Goal: Complete application form

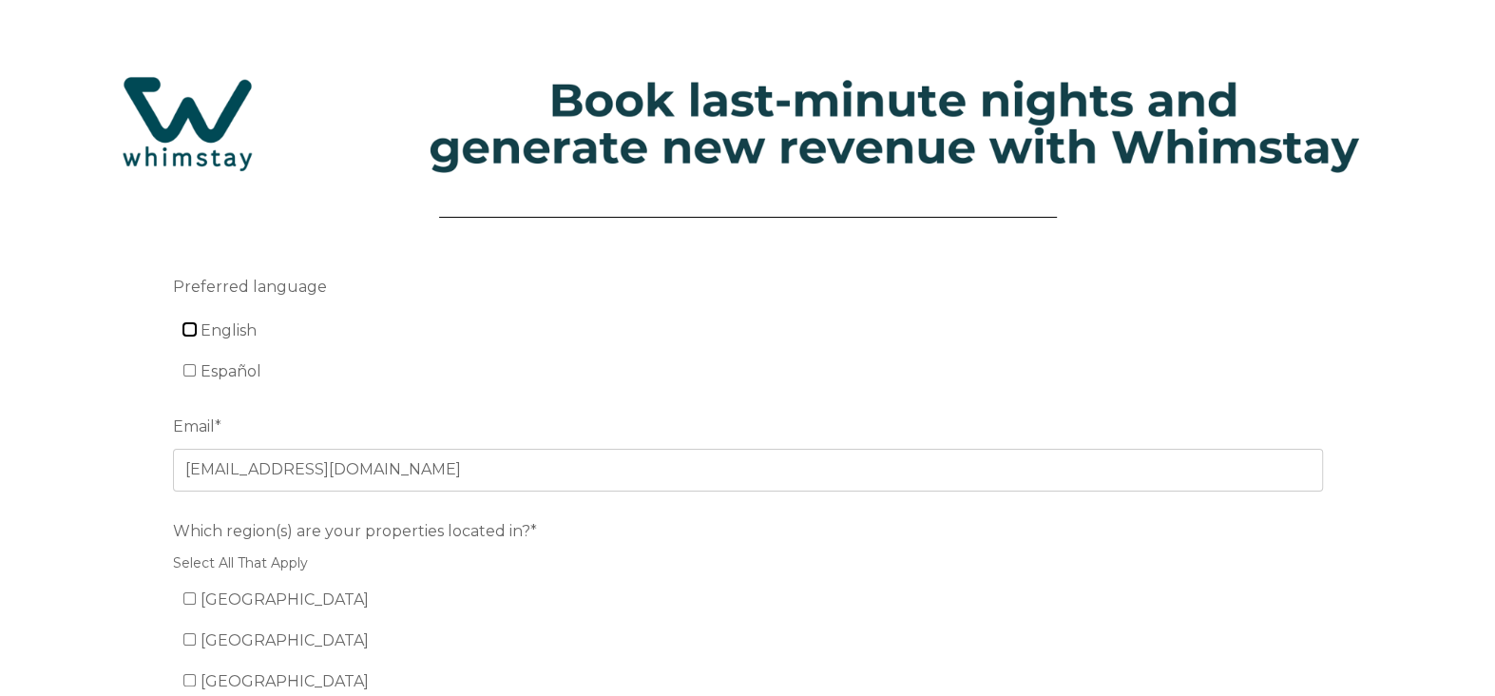
click at [192, 328] on input "English" at bounding box center [189, 329] width 12 height 12
checkbox input "true"
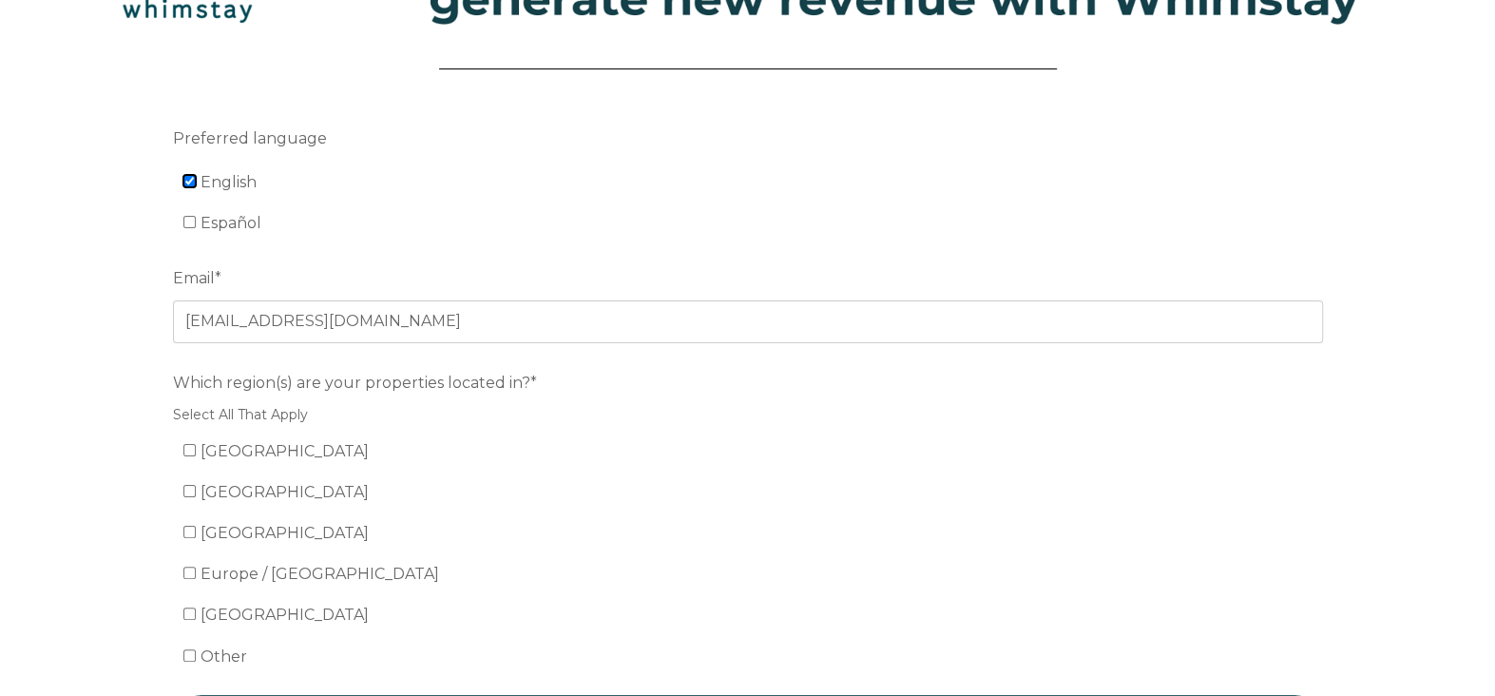
scroll to position [190, 0]
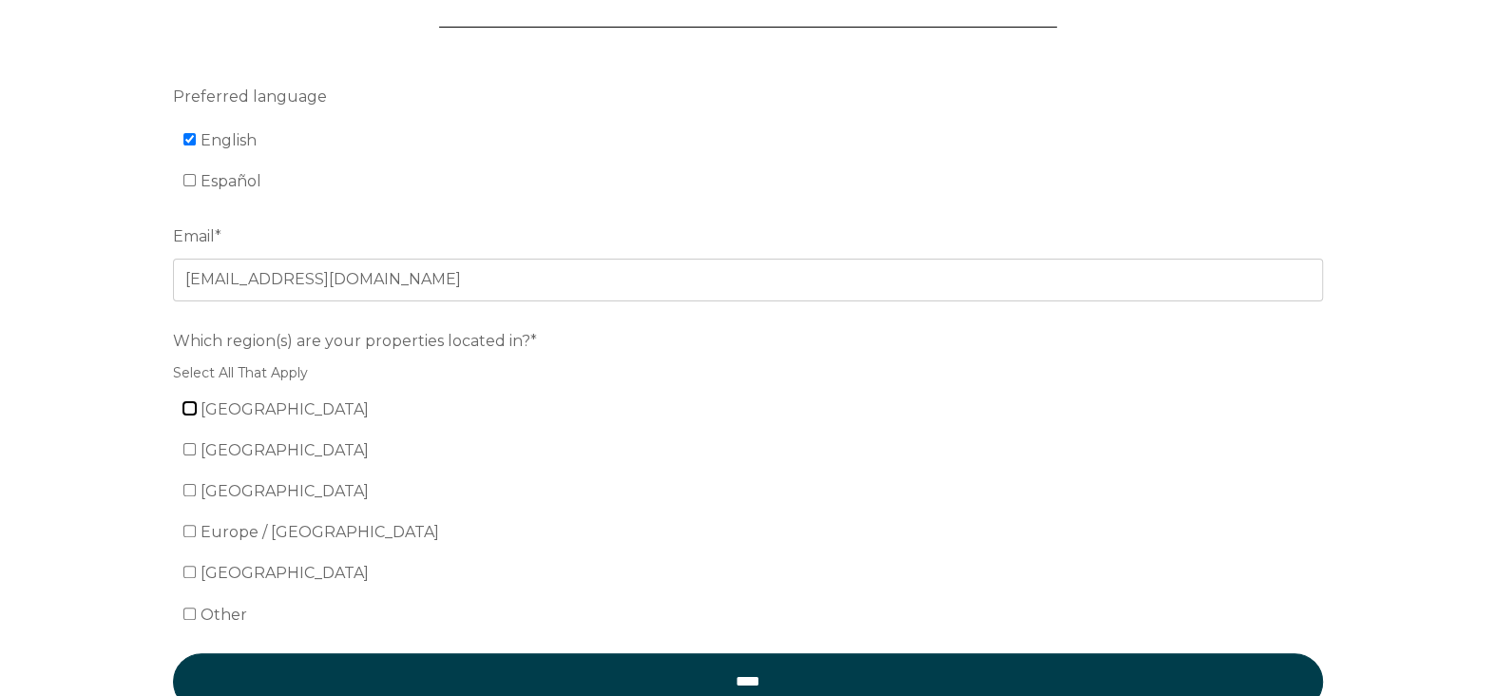
click at [188, 409] on input "[GEOGRAPHIC_DATA]" at bounding box center [189, 408] width 12 height 12
checkbox input "true"
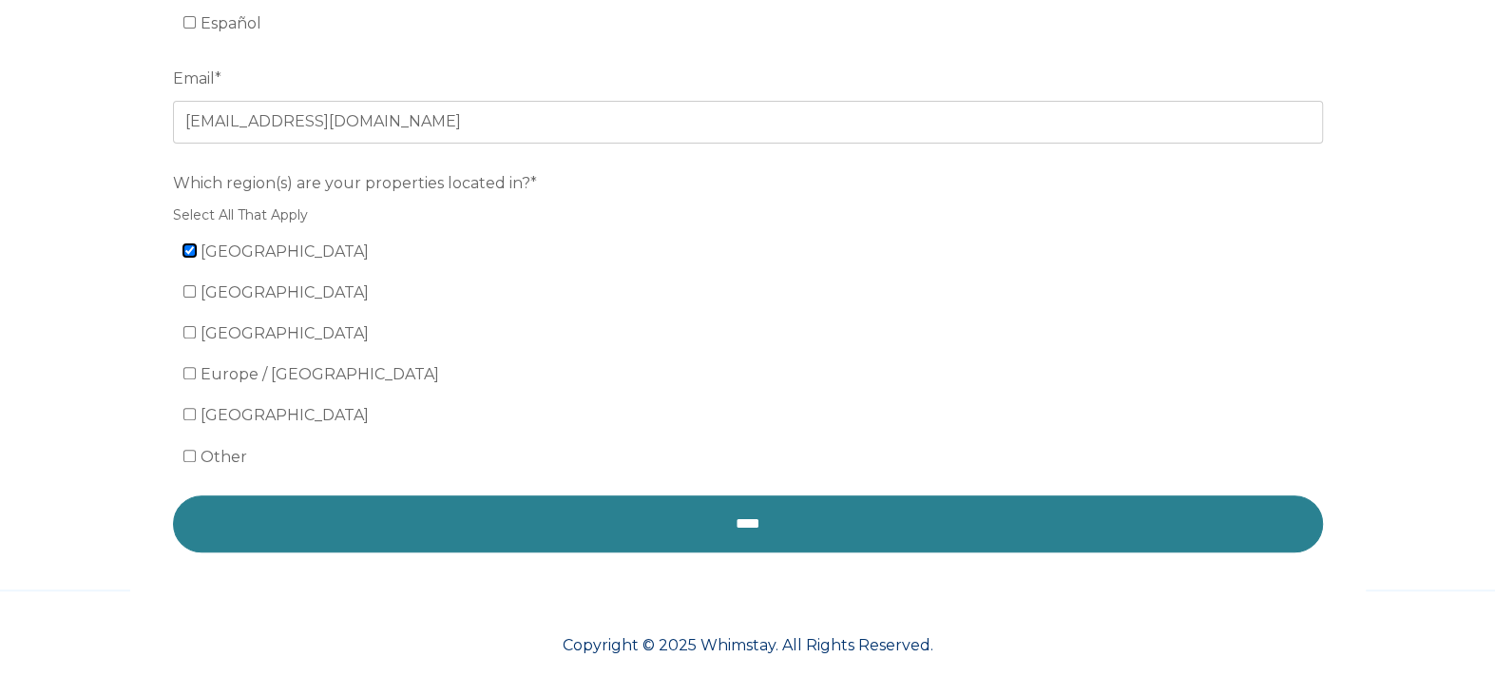
scroll to position [353, 0]
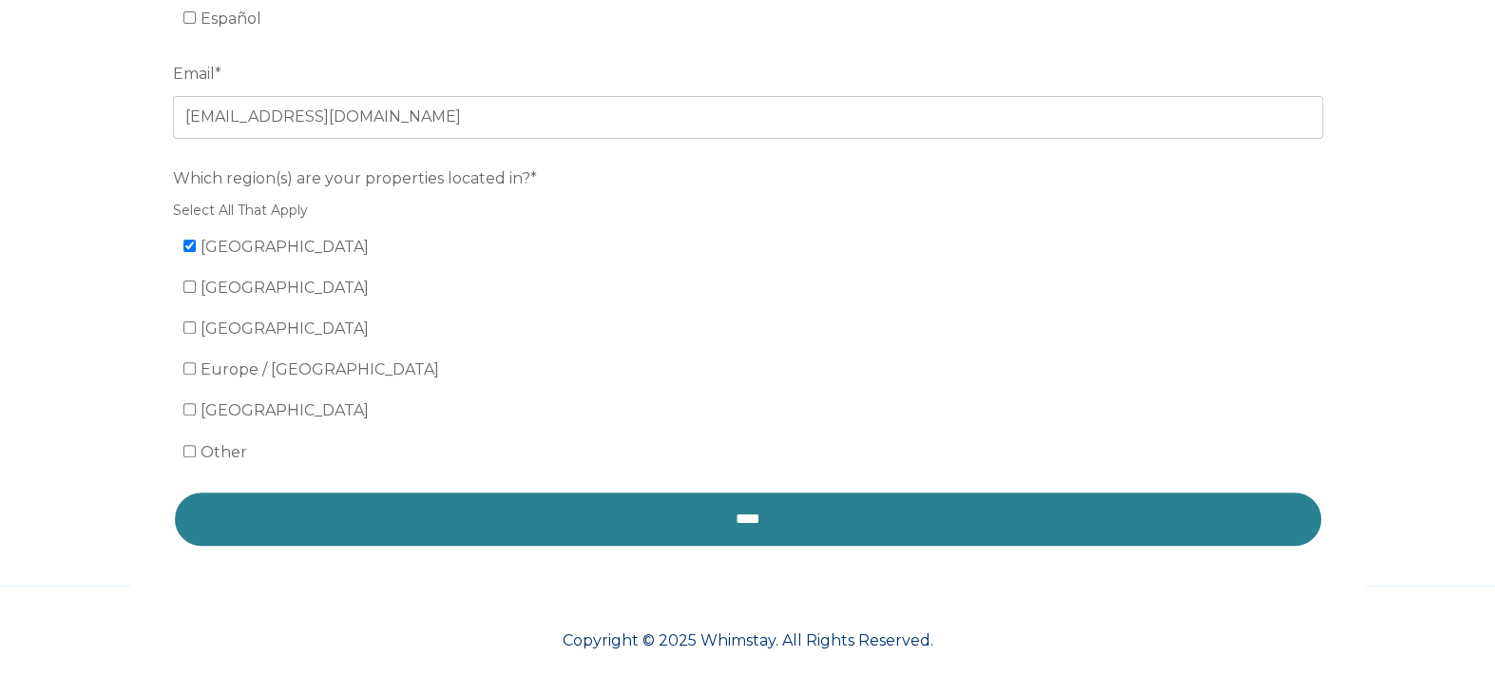
click at [651, 511] on input "****" at bounding box center [748, 519] width 1150 height 57
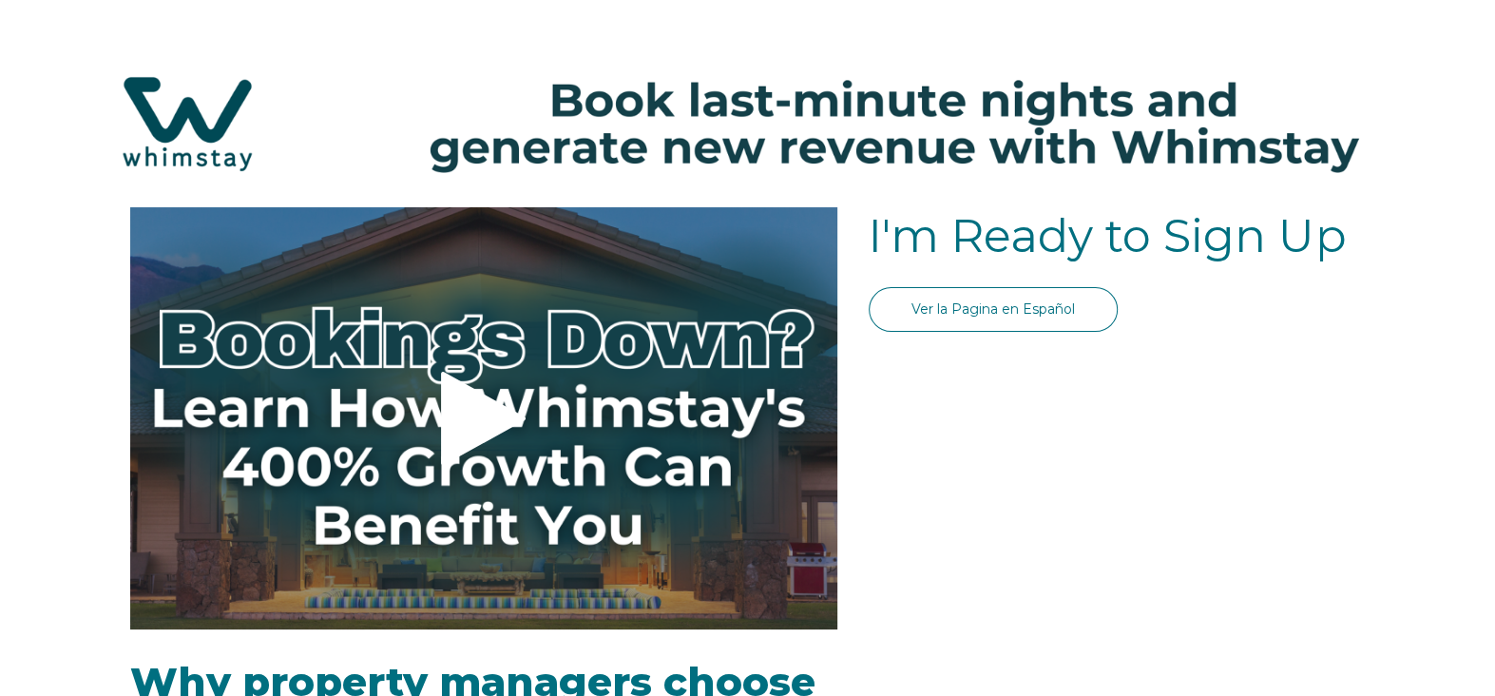
select select "US"
select select "Standard"
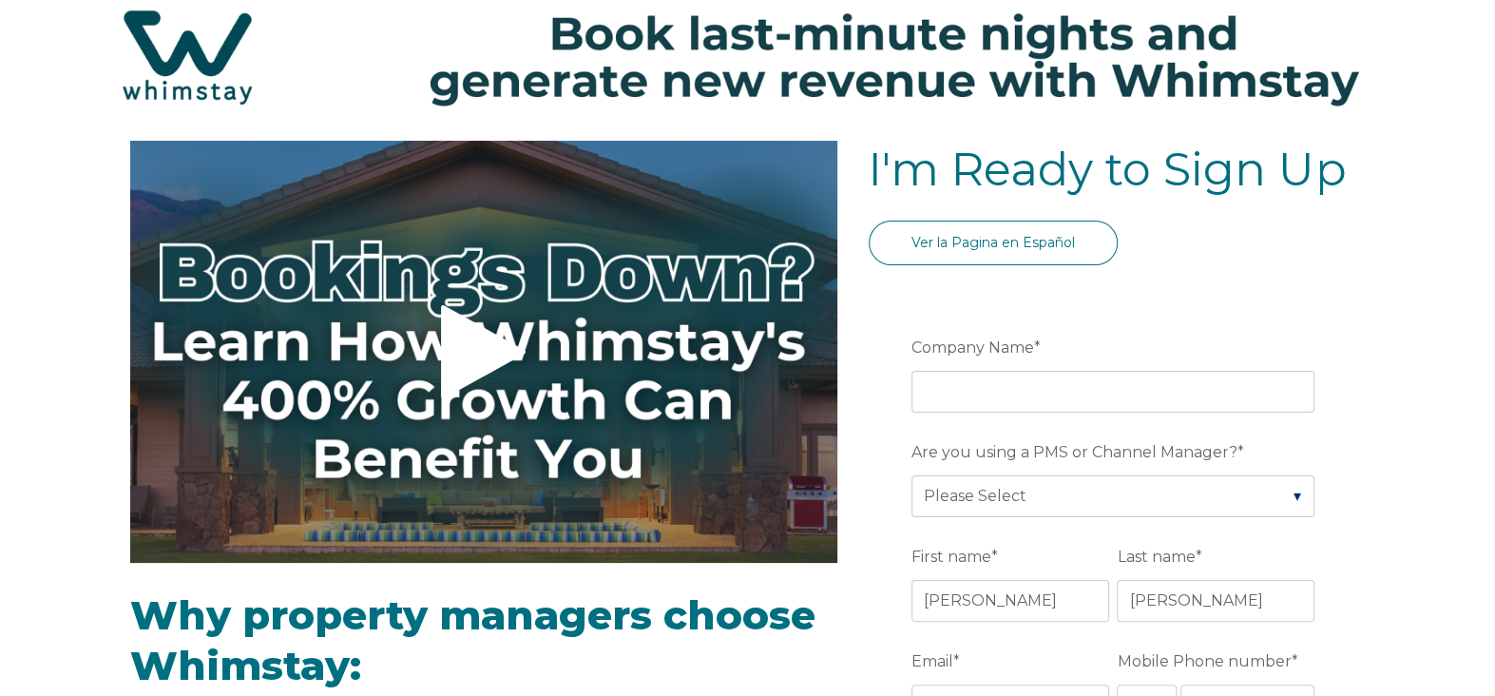
scroll to position [95, 0]
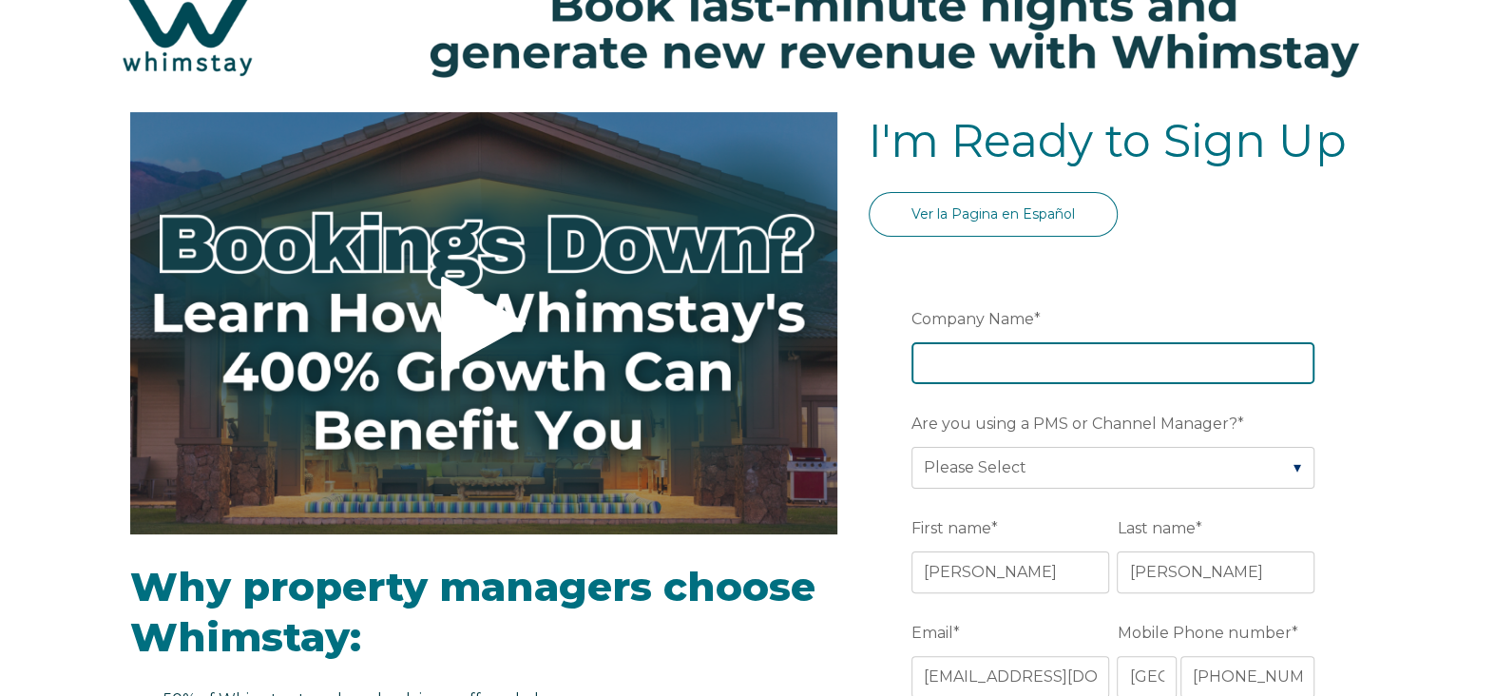
click at [978, 359] on input "Company Name *" at bounding box center [1113, 363] width 403 height 42
type input "Big Island Vacation Properties"
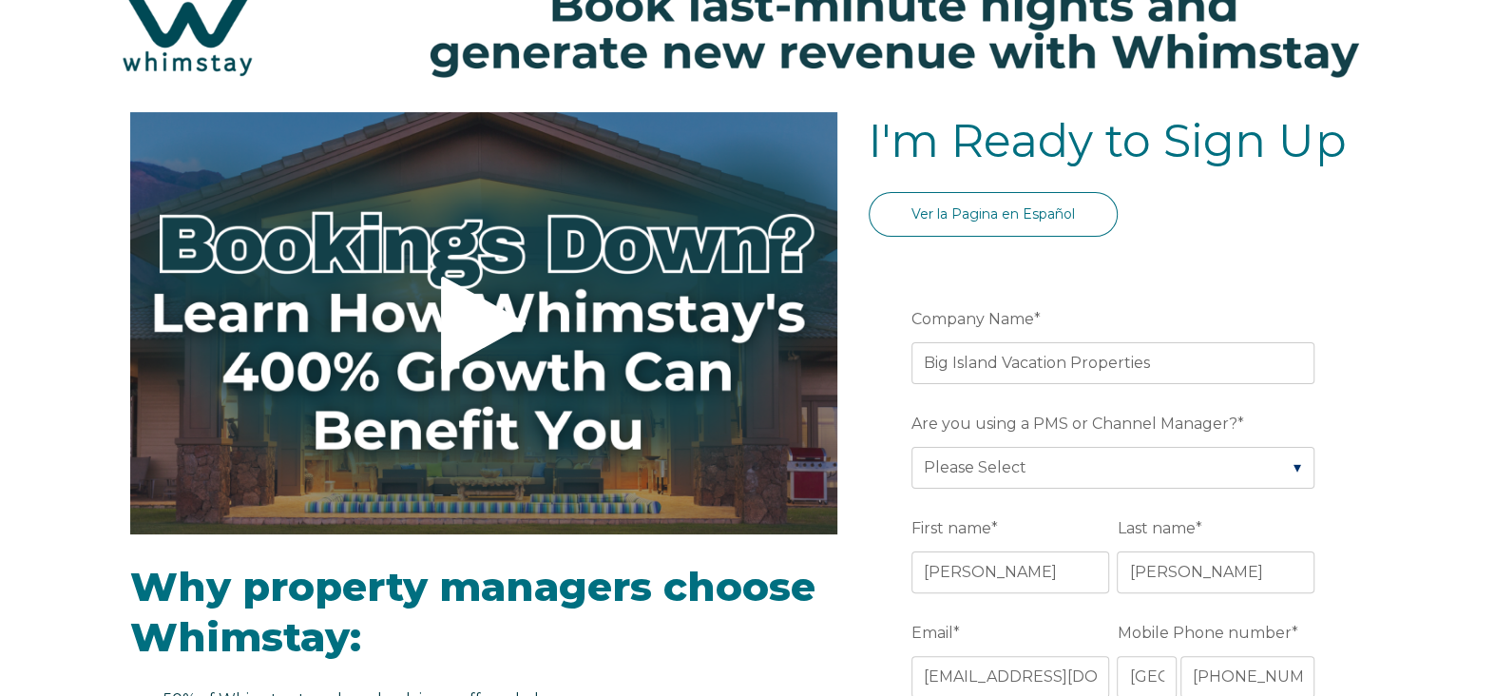
type input "Waikoloa"
type input "23"
click at [1122, 474] on select "Please Select Barefoot BookingPal Boost Brightside CiiRUS Escapia Guesty Hostaw…" at bounding box center [1113, 468] width 403 height 42
select select "CiiRUS"
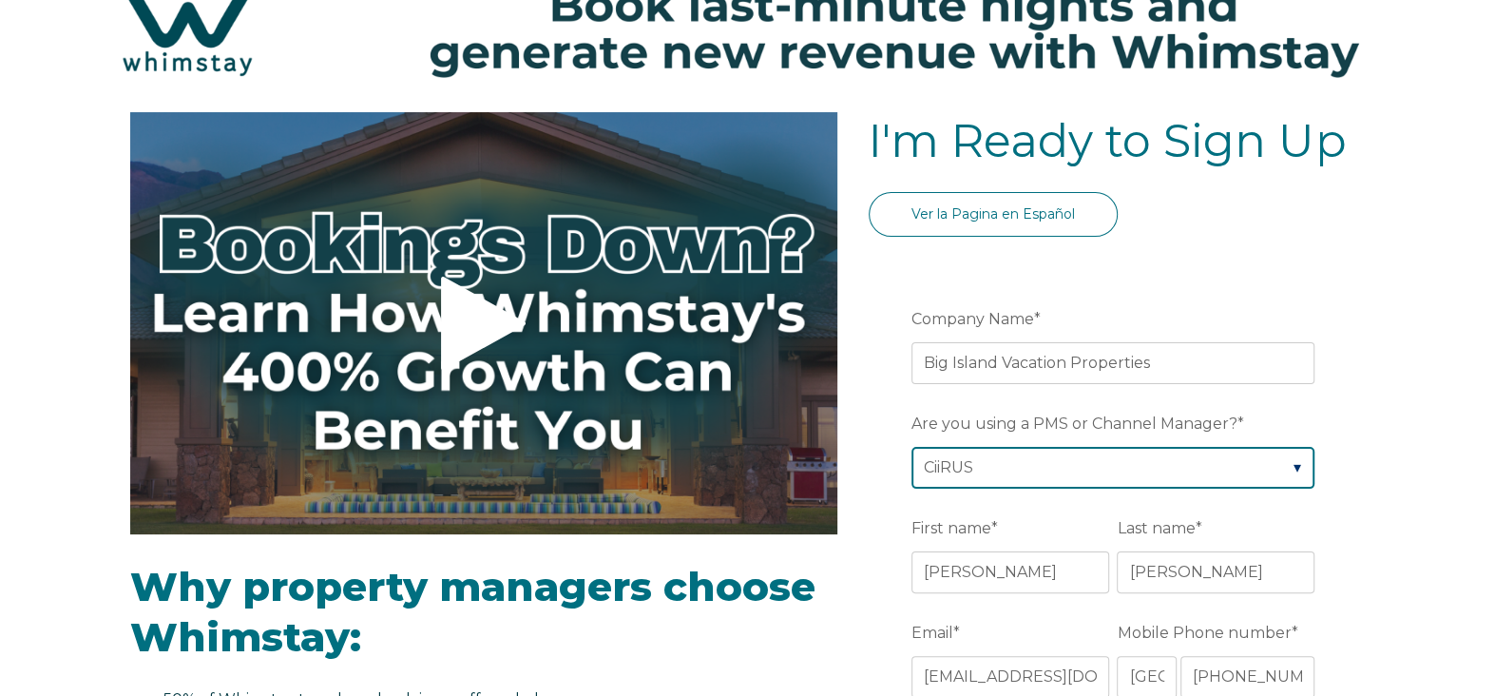
click at [912, 447] on select "Please Select Barefoot BookingPal Boost Brightside CiiRUS Escapia Guesty Hostaw…" at bounding box center [1113, 468] width 403 height 42
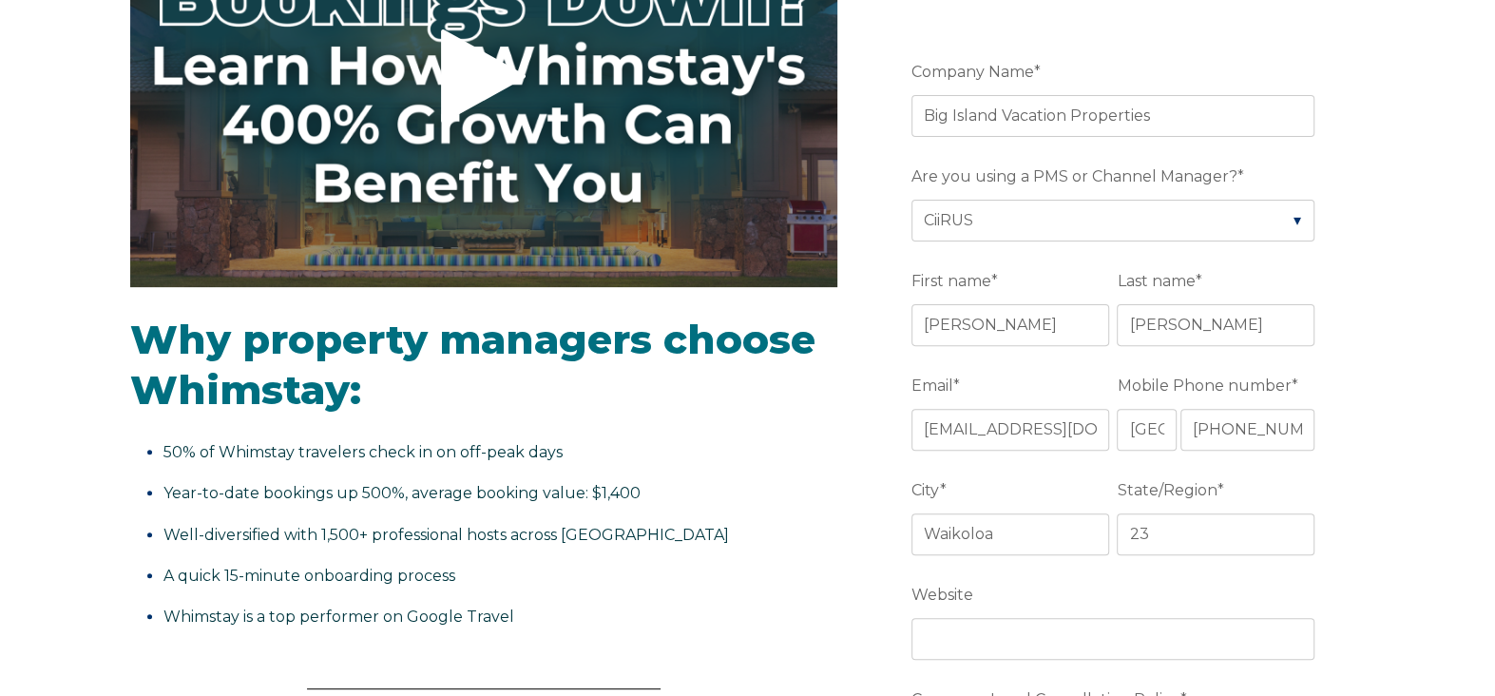
scroll to position [380, 0]
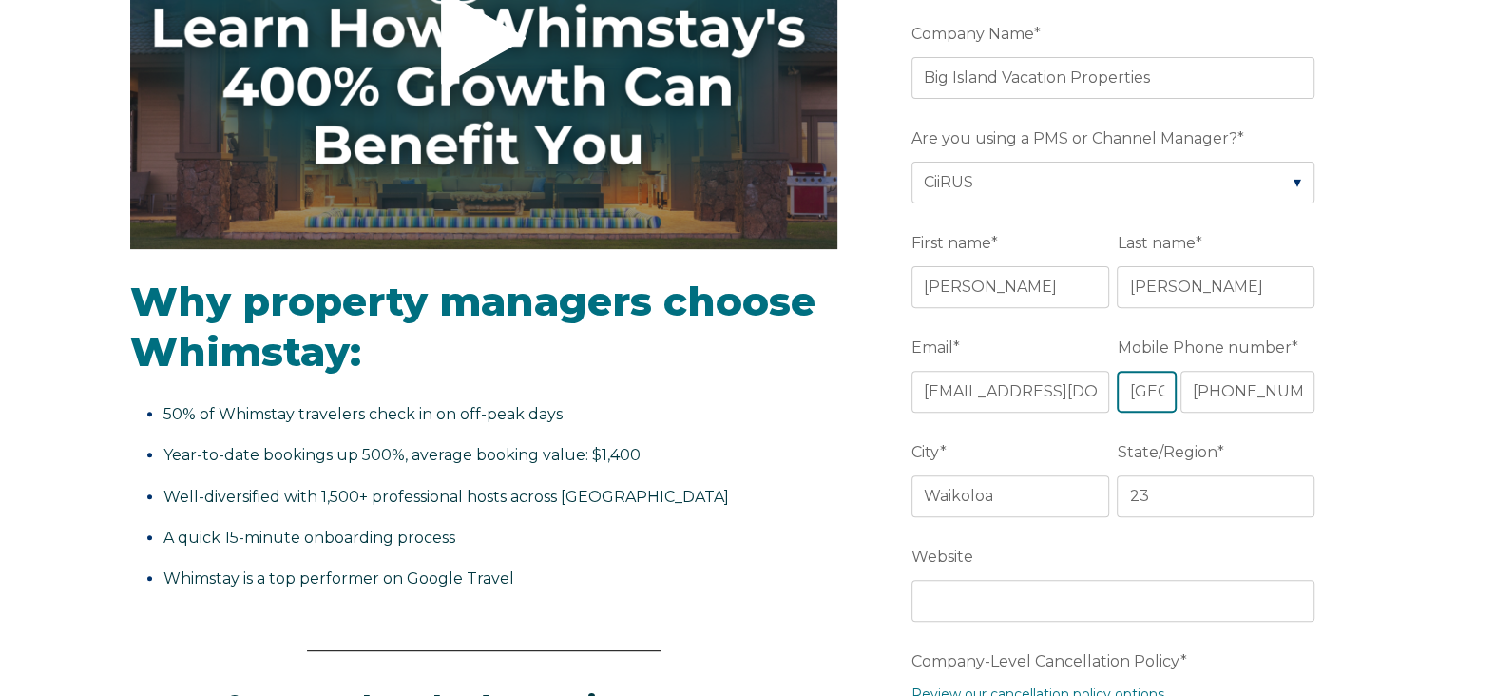
click at [1127, 391] on select "* Afghanistan (‫افغانستان‬‎) Albania (Shqipëri) Algeria (‫الجزائر‬‎) American S…" at bounding box center [1146, 392] width 59 height 42
drag, startPoint x: 1206, startPoint y: 391, endPoint x: 1240, endPoint y: 407, distance: 37.0
click at [1207, 392] on input "+1 8087073038" at bounding box center [1248, 392] width 135 height 42
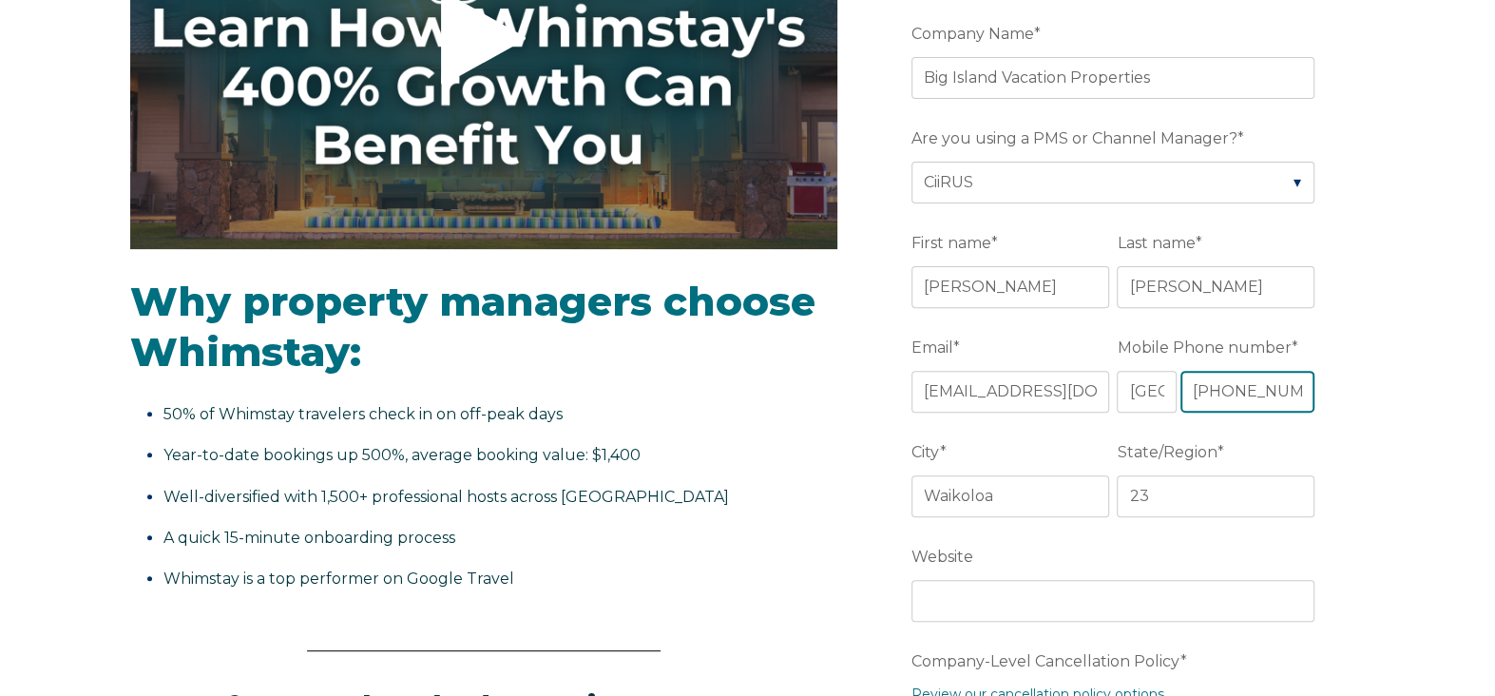
click at [1240, 387] on input "+1 808707303" at bounding box center [1248, 392] width 135 height 42
click at [1303, 388] on input "+1 808707303" at bounding box center [1248, 392] width 135 height 42
type input "+1 8087073038"
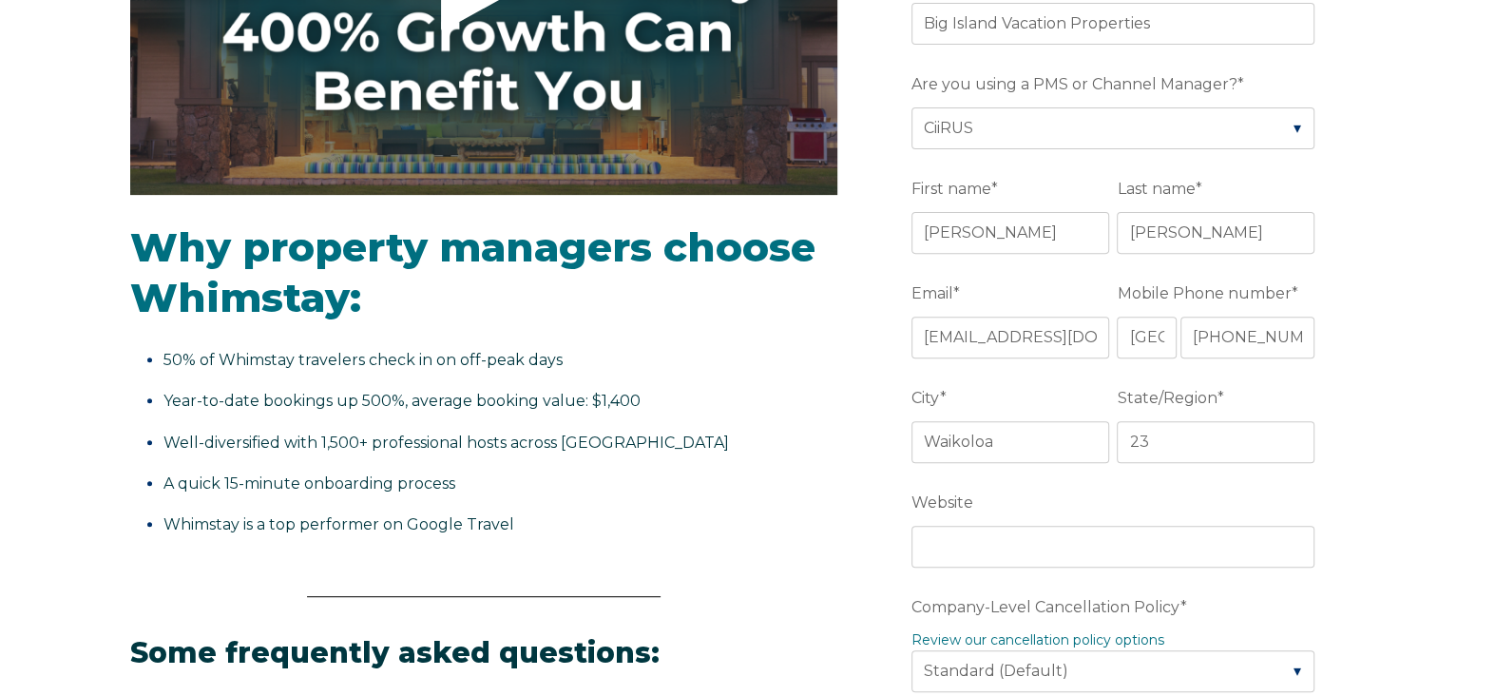
scroll to position [474, 0]
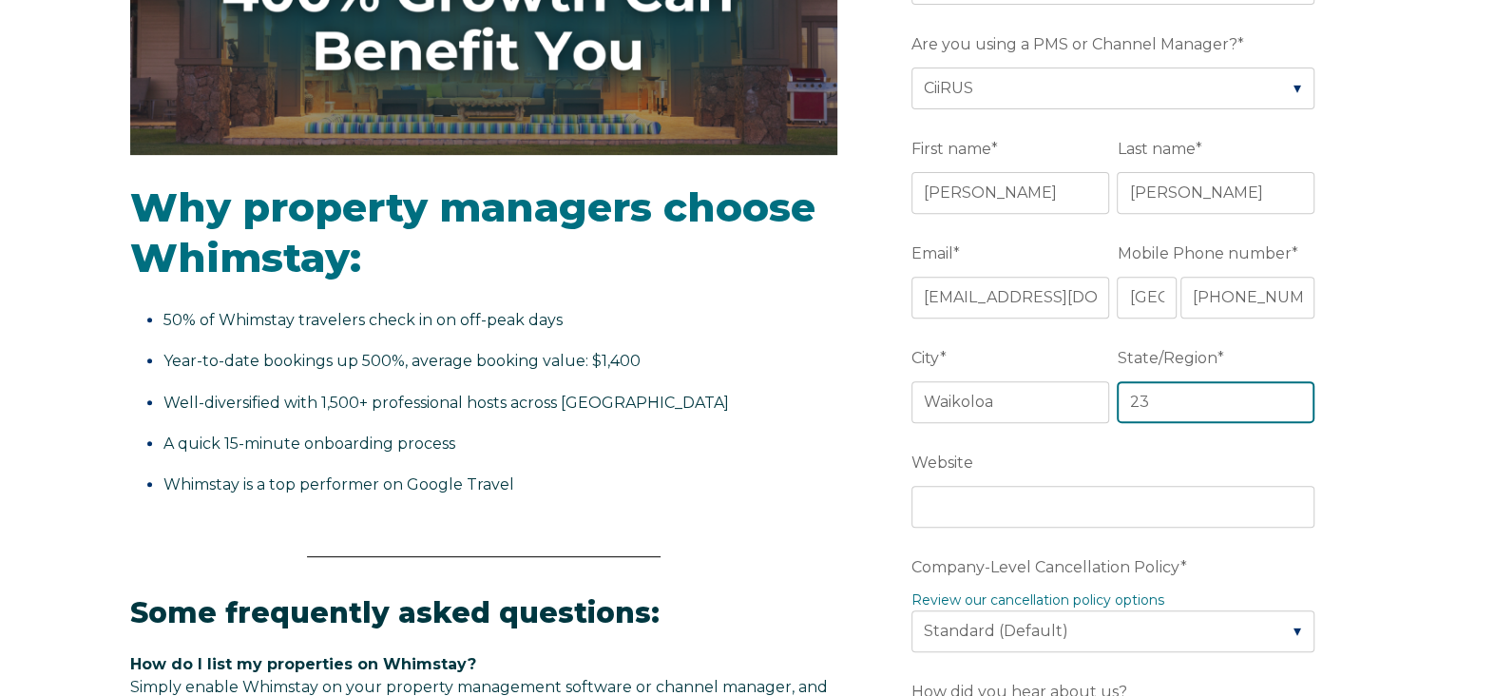
click at [1253, 400] on input "23" at bounding box center [1216, 402] width 198 height 42
type input "Hawaii"
click at [1345, 458] on form "Company Name * Big Island Vacation Properties Are you using a PMS or Channel Ma…" at bounding box center [1117, 674] width 496 height 1588
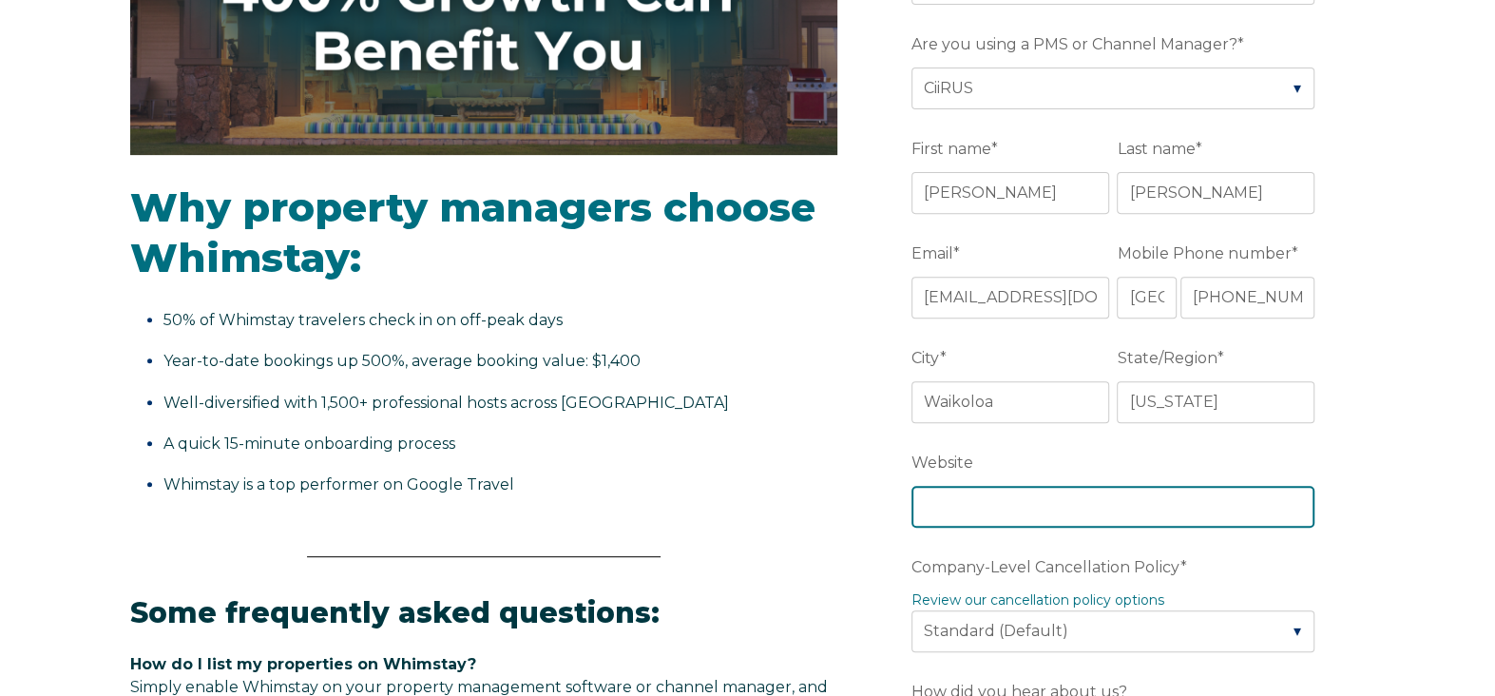
click at [1022, 499] on input "Website" at bounding box center [1113, 507] width 403 height 42
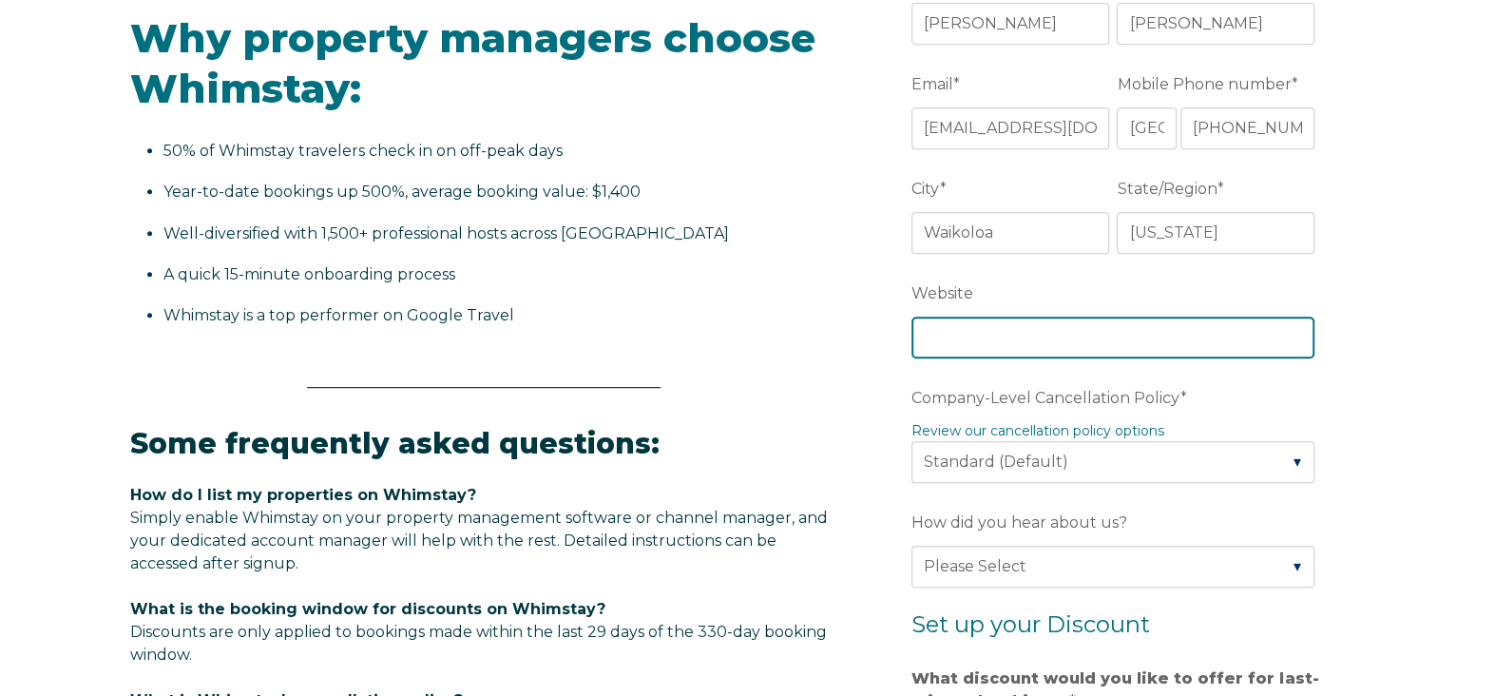
scroll to position [666, 0]
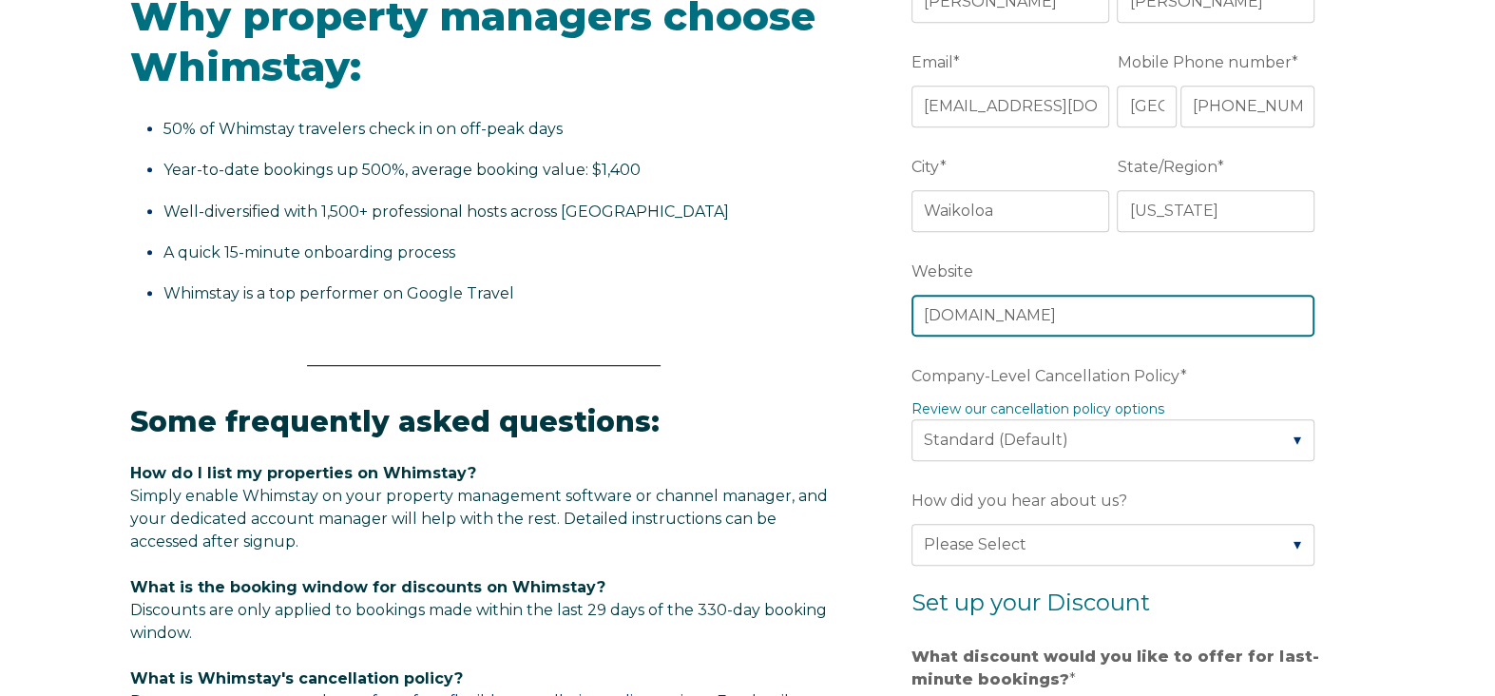
type input "www.bigislandvacationproperties.com"
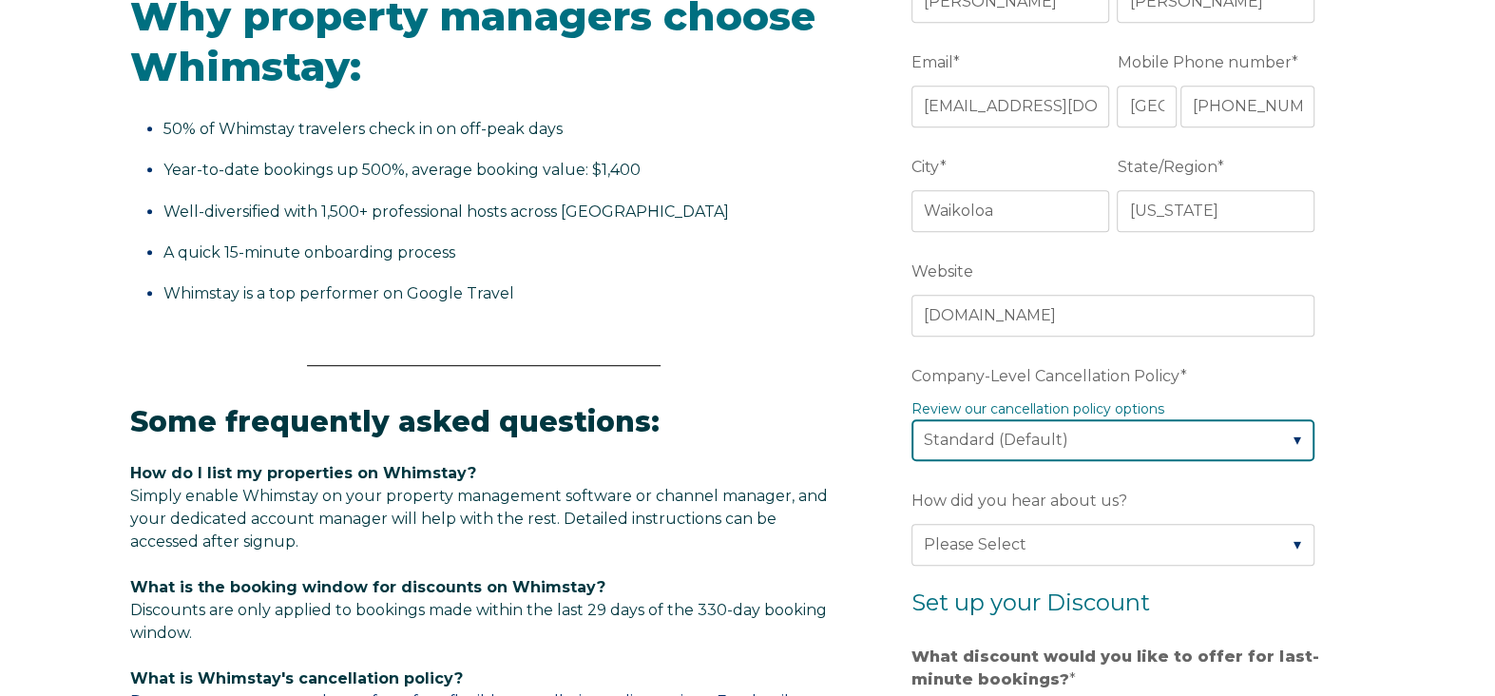
click at [1098, 441] on select "Please Select Partial Standard (Default) Moderate Strict" at bounding box center [1113, 440] width 403 height 42
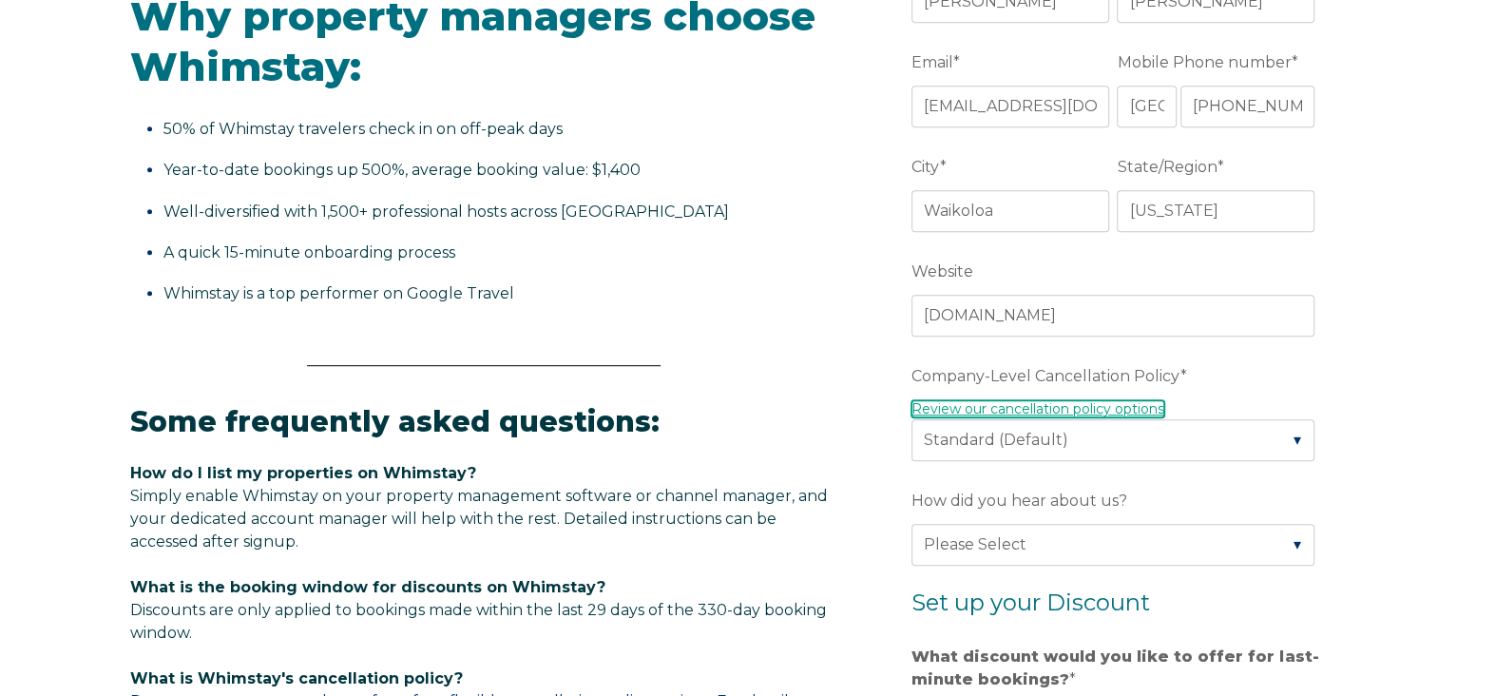
click at [1109, 404] on link "Review our cancellation policy options" at bounding box center [1038, 408] width 253 height 17
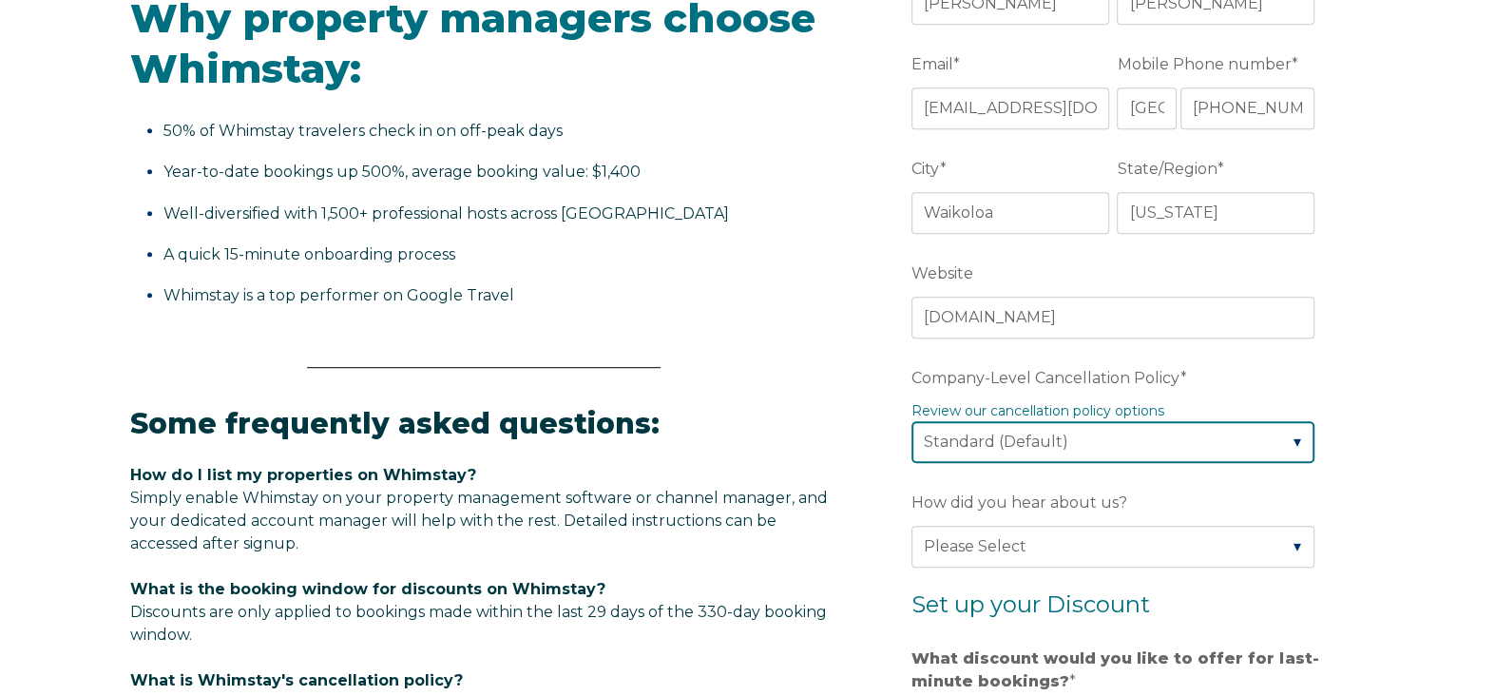
click at [1003, 449] on select "Please Select Partial Standard (Default) Moderate Strict" at bounding box center [1113, 442] width 403 height 42
select select "Moderate"
click at [912, 421] on select "Please Select Partial Standard (Default) Moderate Strict" at bounding box center [1113, 442] width 403 height 42
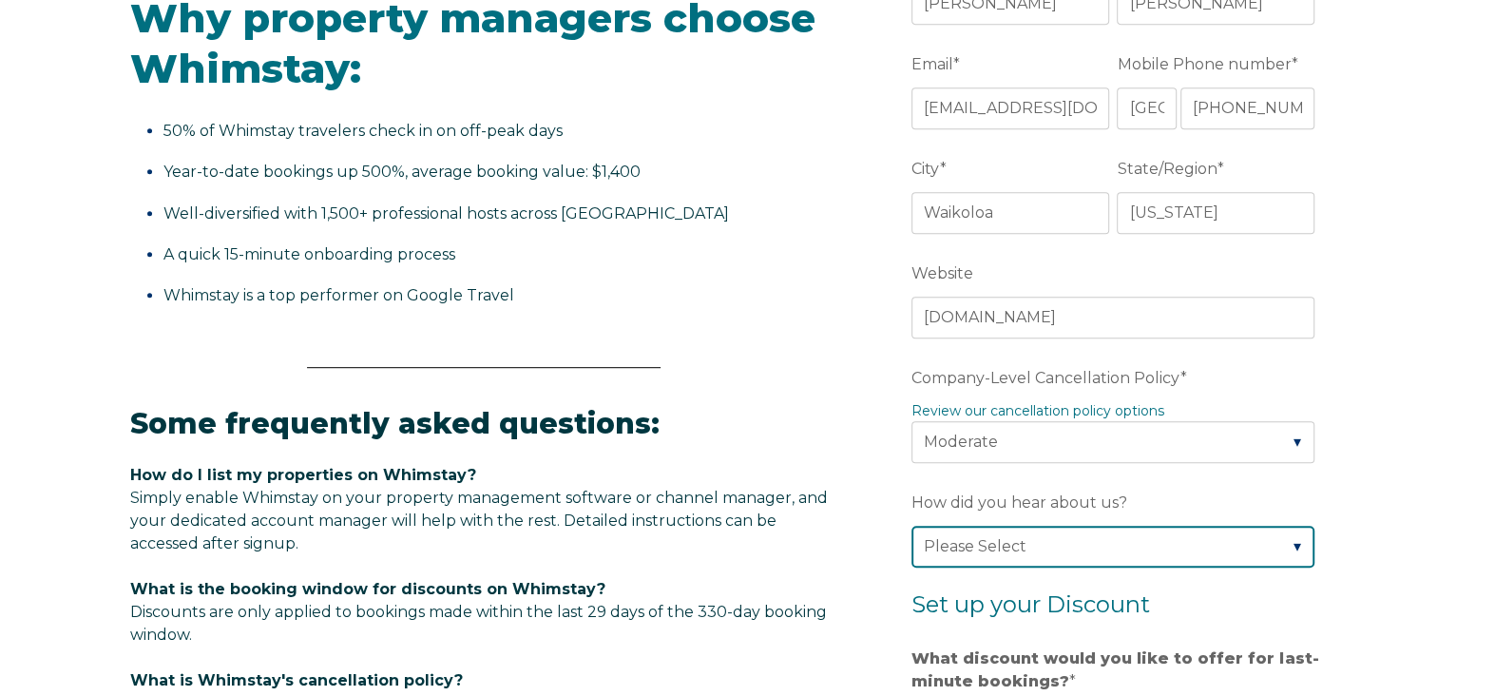
click at [1020, 548] on select "Please Select Found Whimstay through a Google search Direct outreach from a Whi…" at bounding box center [1113, 547] width 403 height 42
select select "Other"
click at [912, 526] on select "Please Select Found Whimstay through a Google search Direct outreach from a Whi…" at bounding box center [1113, 547] width 403 height 42
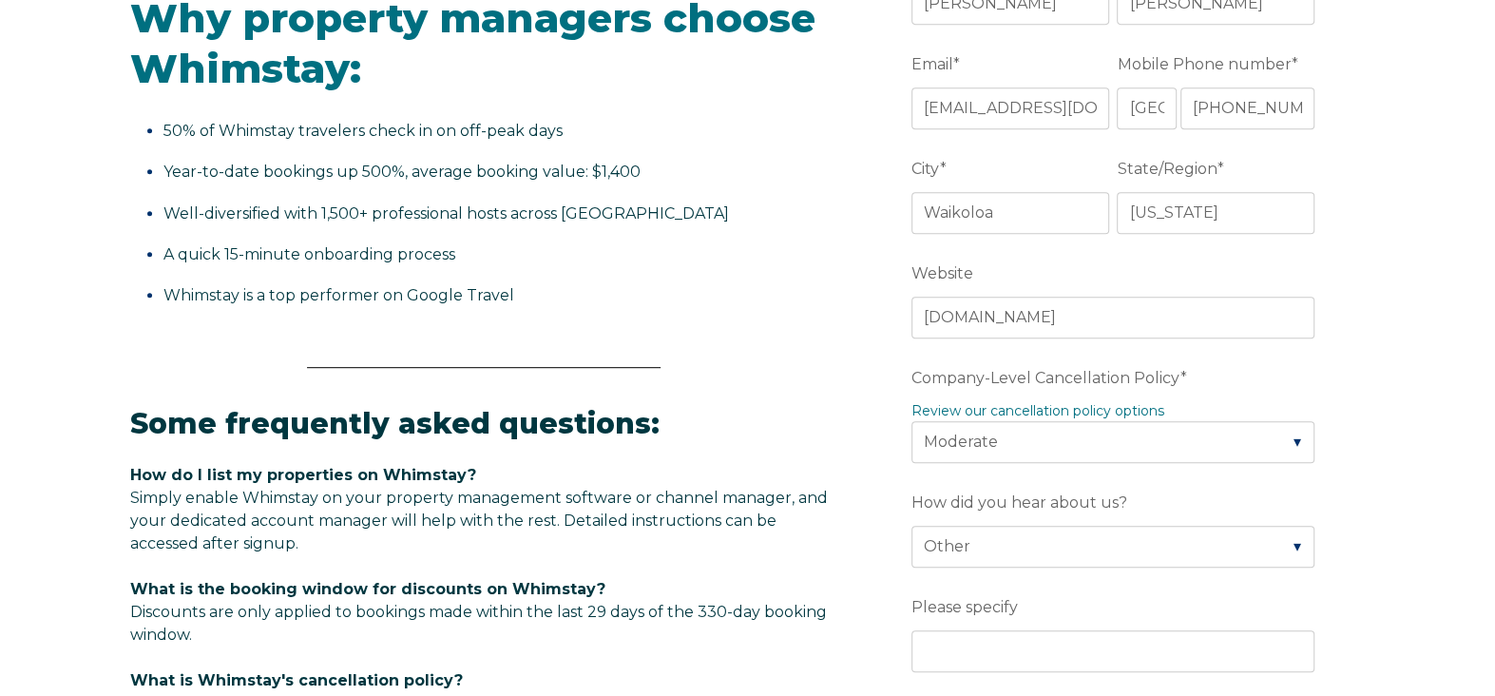
click at [888, 597] on form "Company Name * Big Island Vacation Properties Are you using a PMS or Channel Ma…" at bounding box center [1117, 537] width 496 height 1692
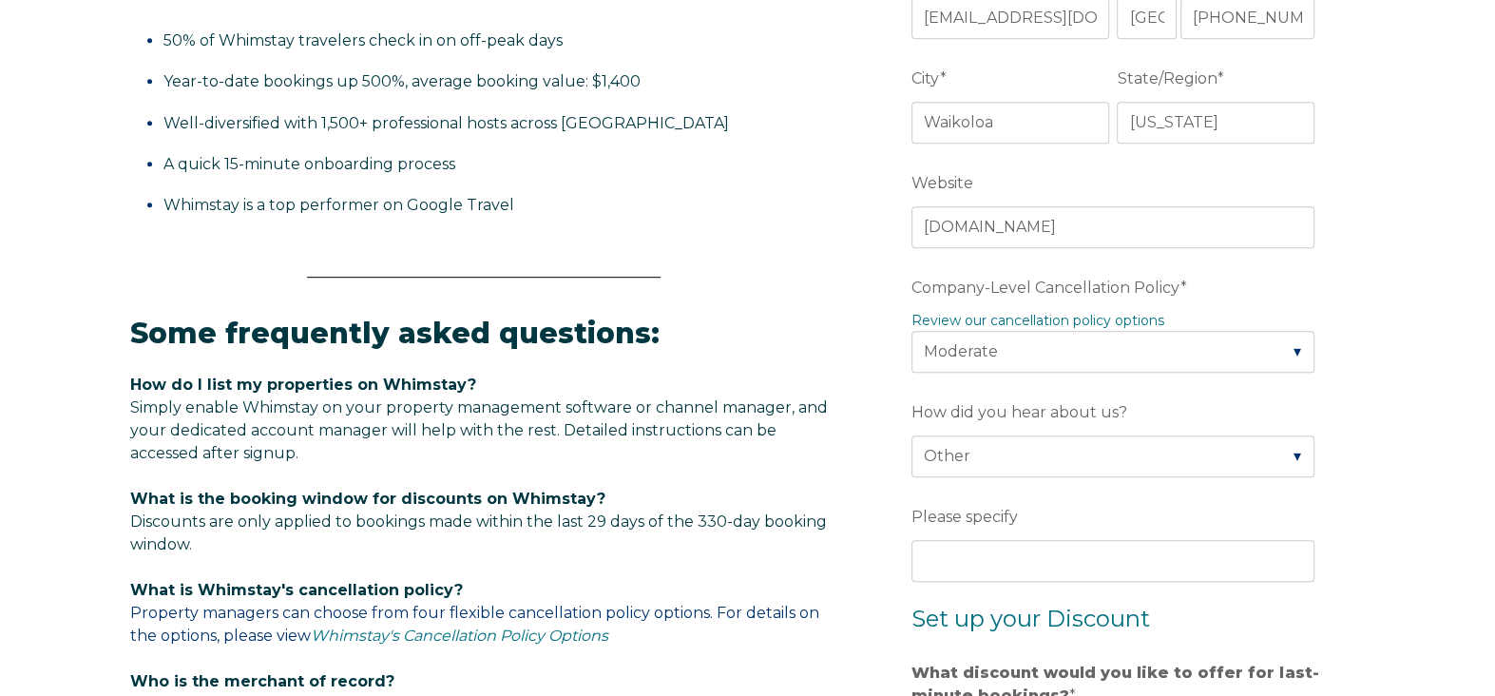
scroll to position [759, 0]
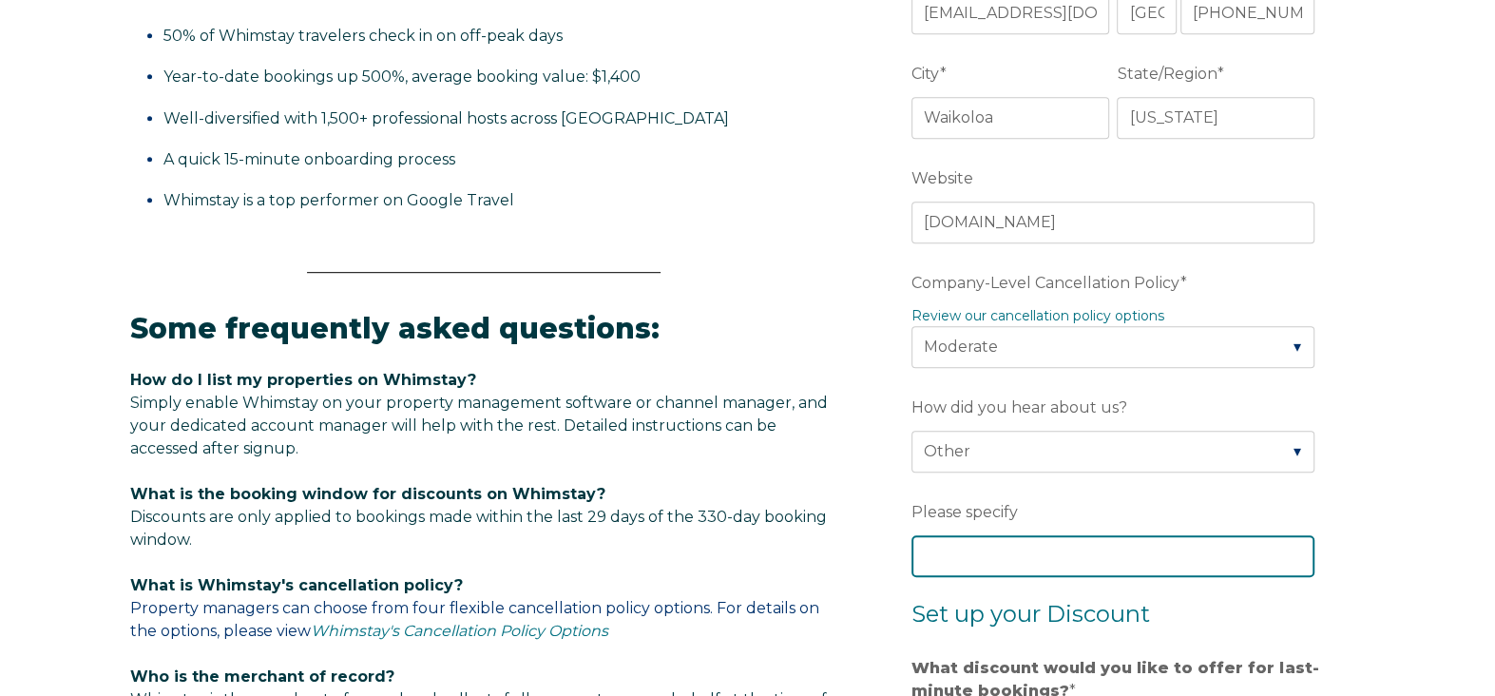
click at [976, 572] on input "Please specify" at bounding box center [1113, 556] width 403 height 42
type input "Software connection"
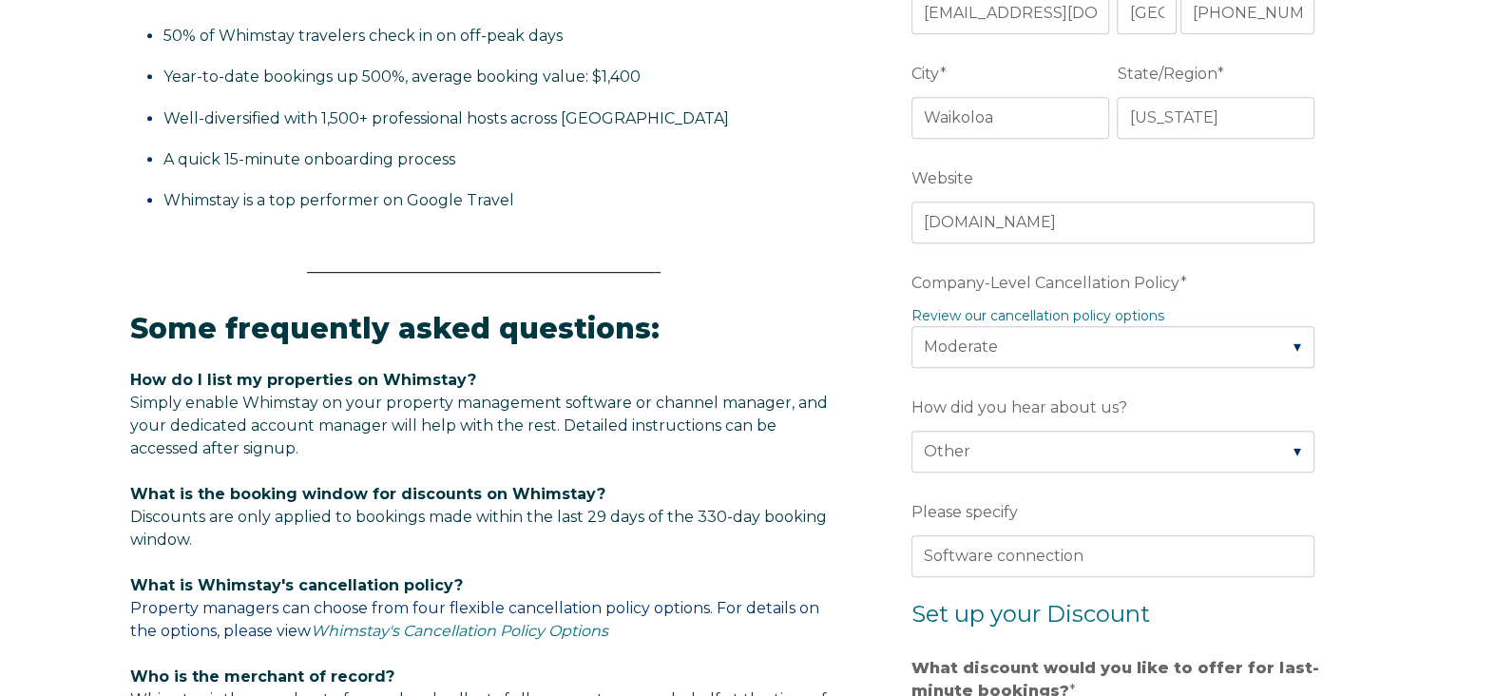
click at [839, 600] on div "Video player - SSOB Pitch Vid Thumbnail - Click to play video Why property mana…" at bounding box center [748, 369] width 1236 height 1840
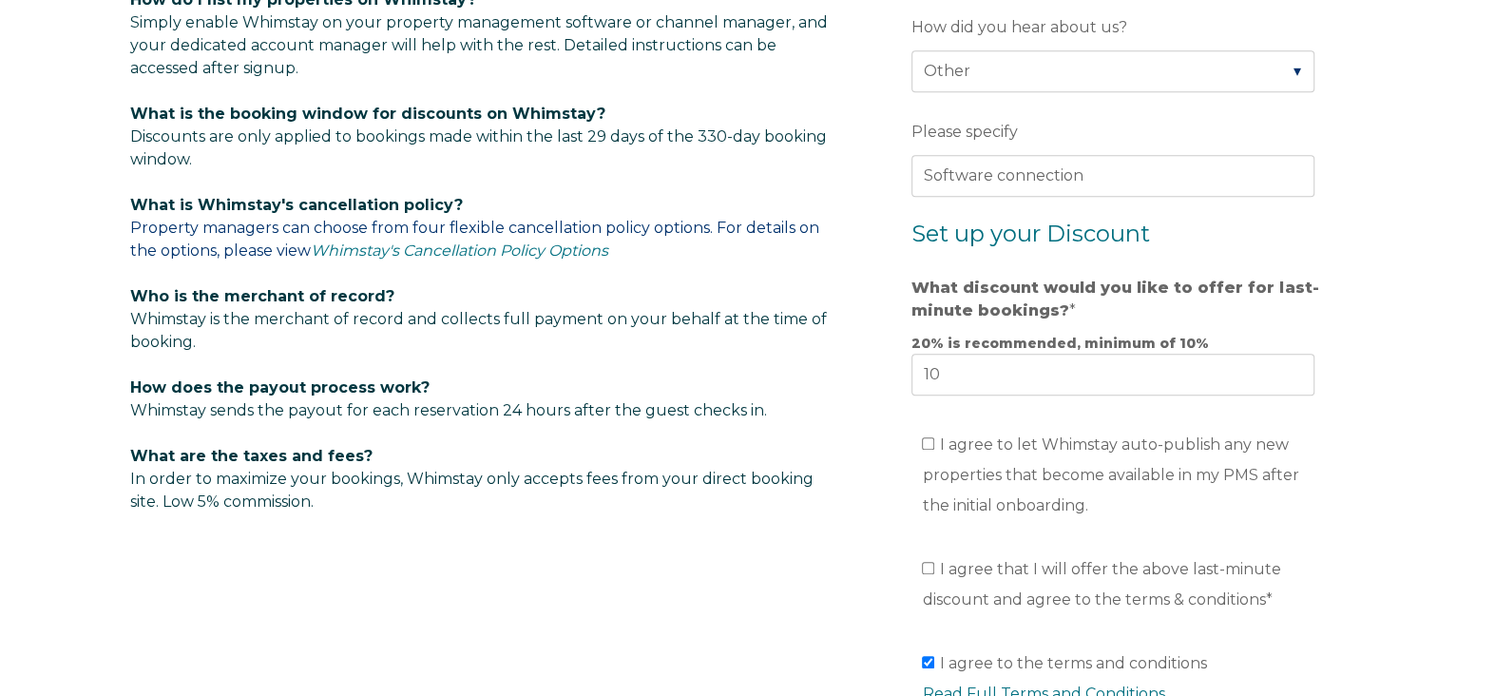
scroll to position [1234, 0]
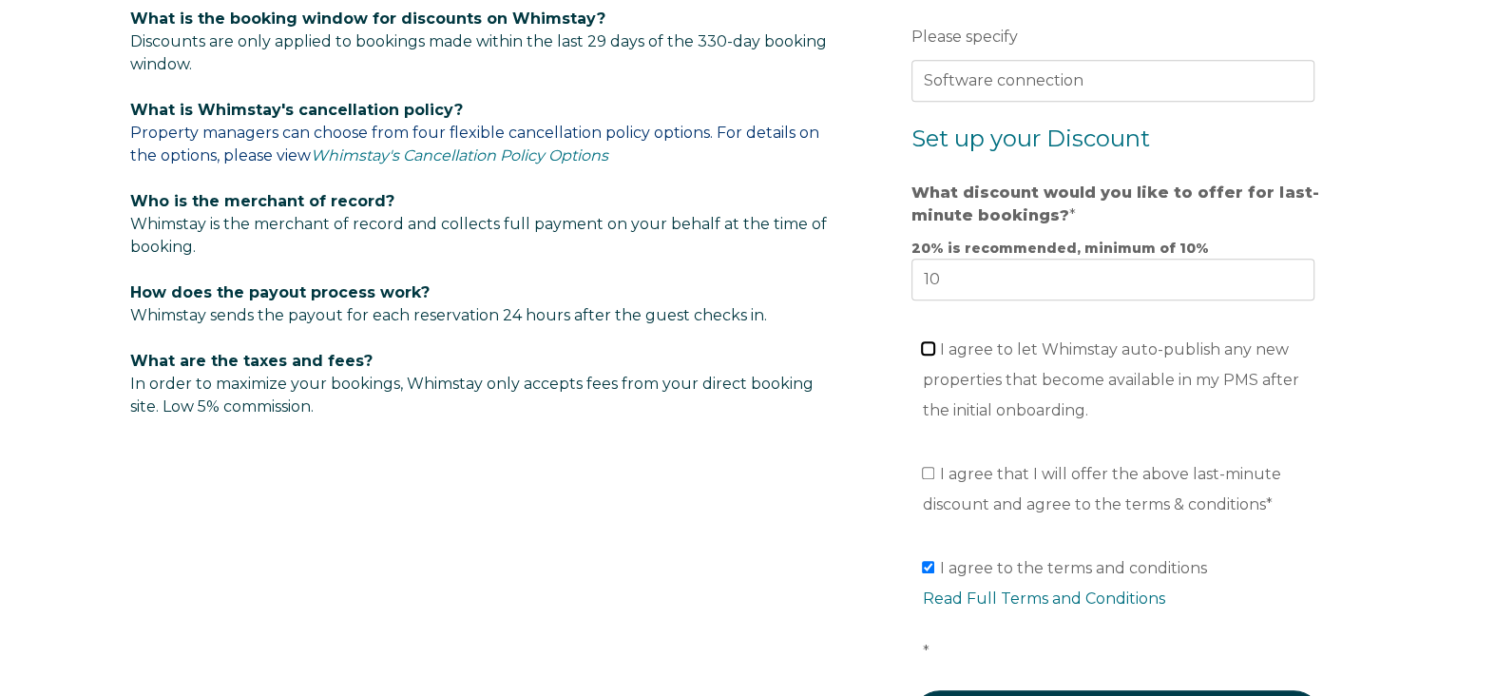
click at [923, 342] on input "I agree to let Whimstay auto-publish any new properties that become available i…" at bounding box center [928, 348] width 12 height 12
checkbox input "true"
click at [928, 473] on input "I agree that I will offer the above last-minute discount and agree to the terms…" at bounding box center [928, 473] width 12 height 12
checkbox input "true"
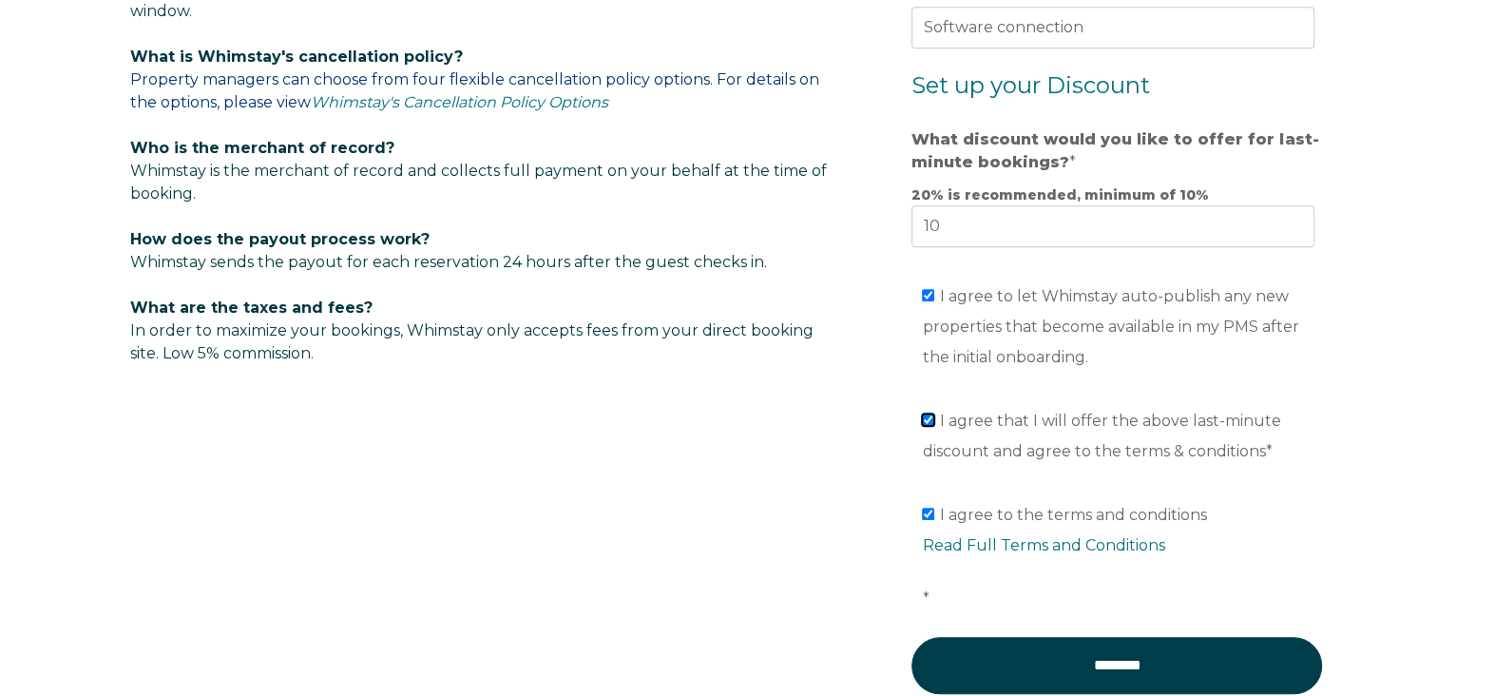
scroll to position [1424, 0]
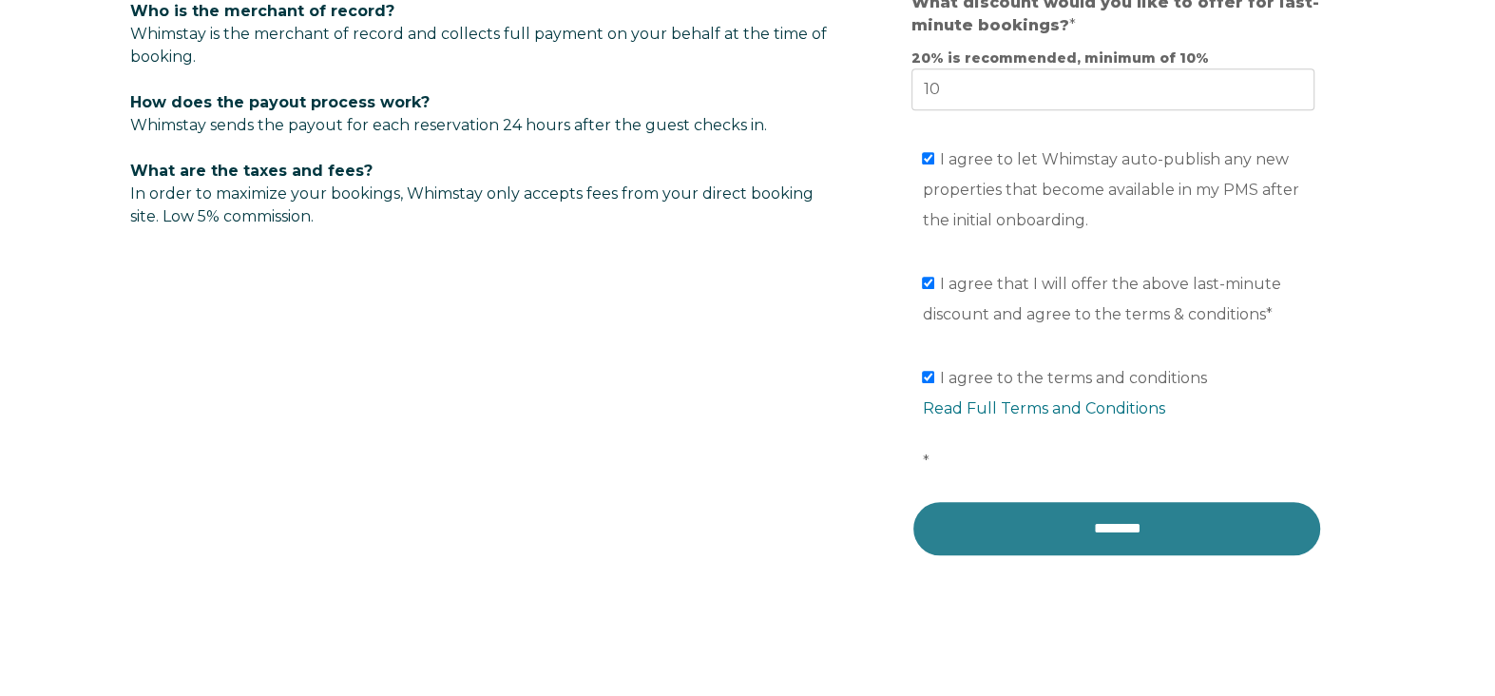
click at [1024, 528] on input "********" at bounding box center [1117, 528] width 411 height 57
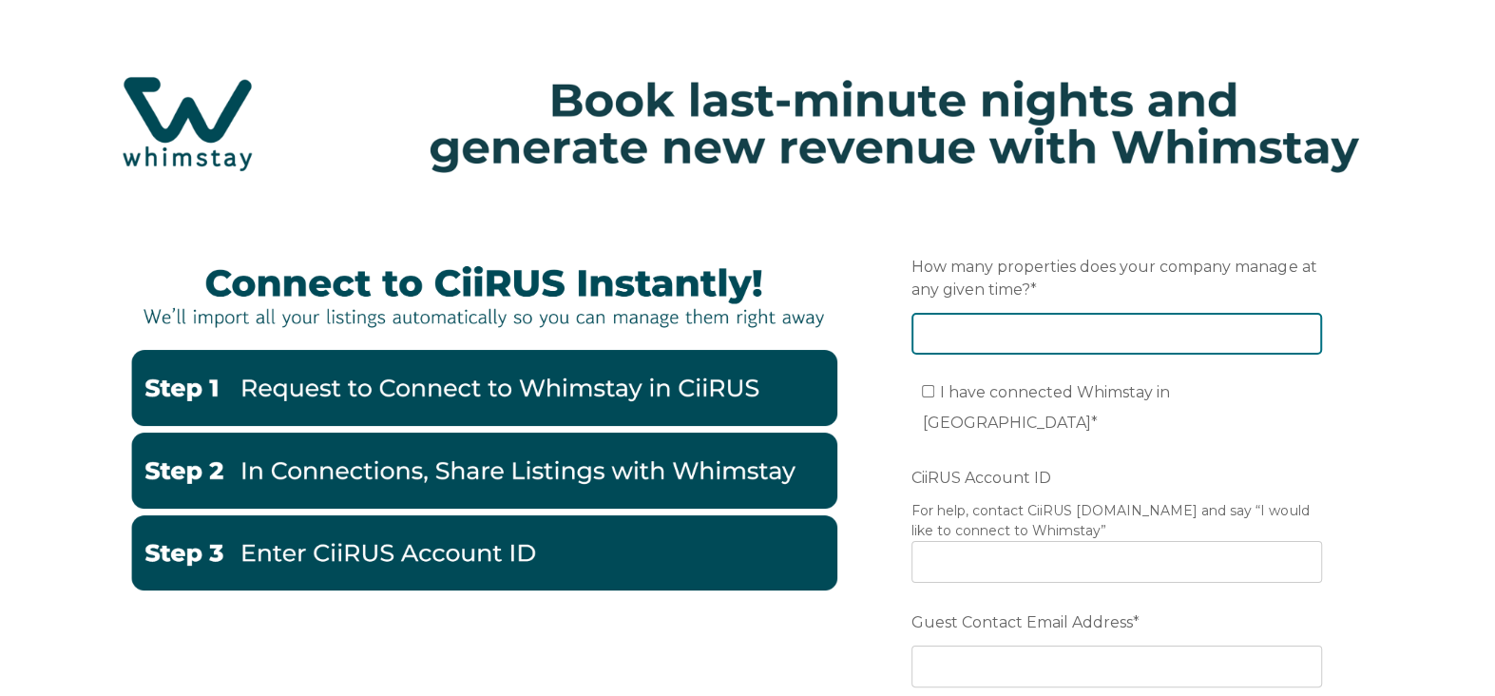
click at [976, 338] on input "How many properties does your company manage at any given time? *" at bounding box center [1117, 334] width 411 height 42
type input "21"
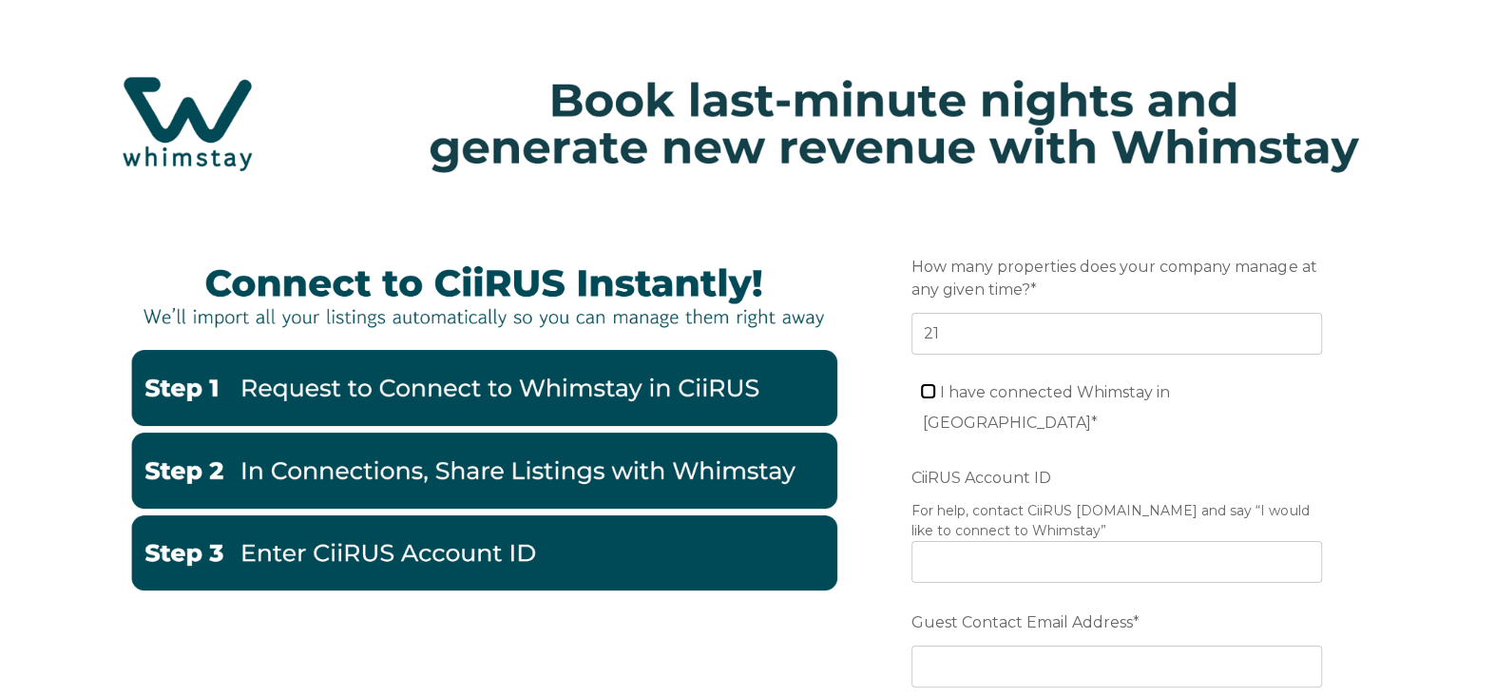
click at [926, 392] on input "I have connected Whimstay in CiiRUS *" at bounding box center [928, 391] width 12 height 12
checkbox input "true"
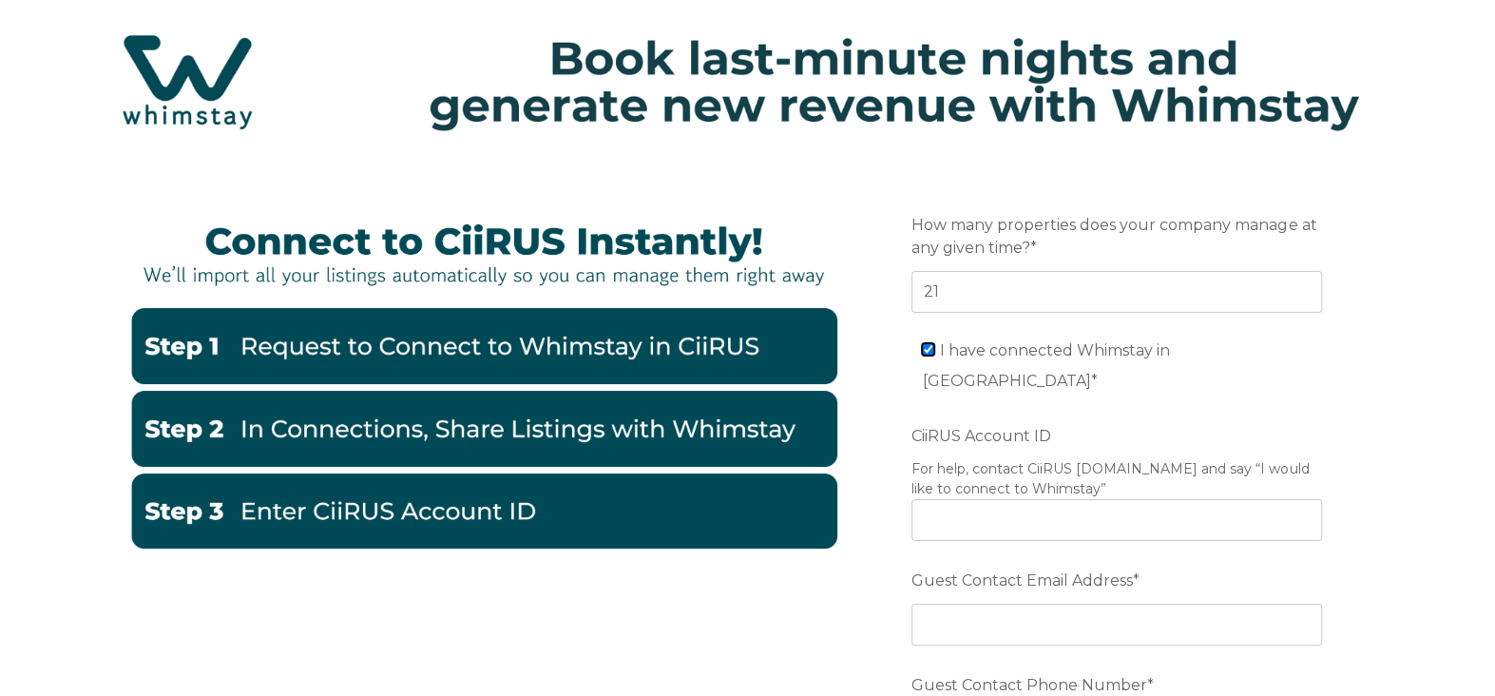
scroll to position [95, 0]
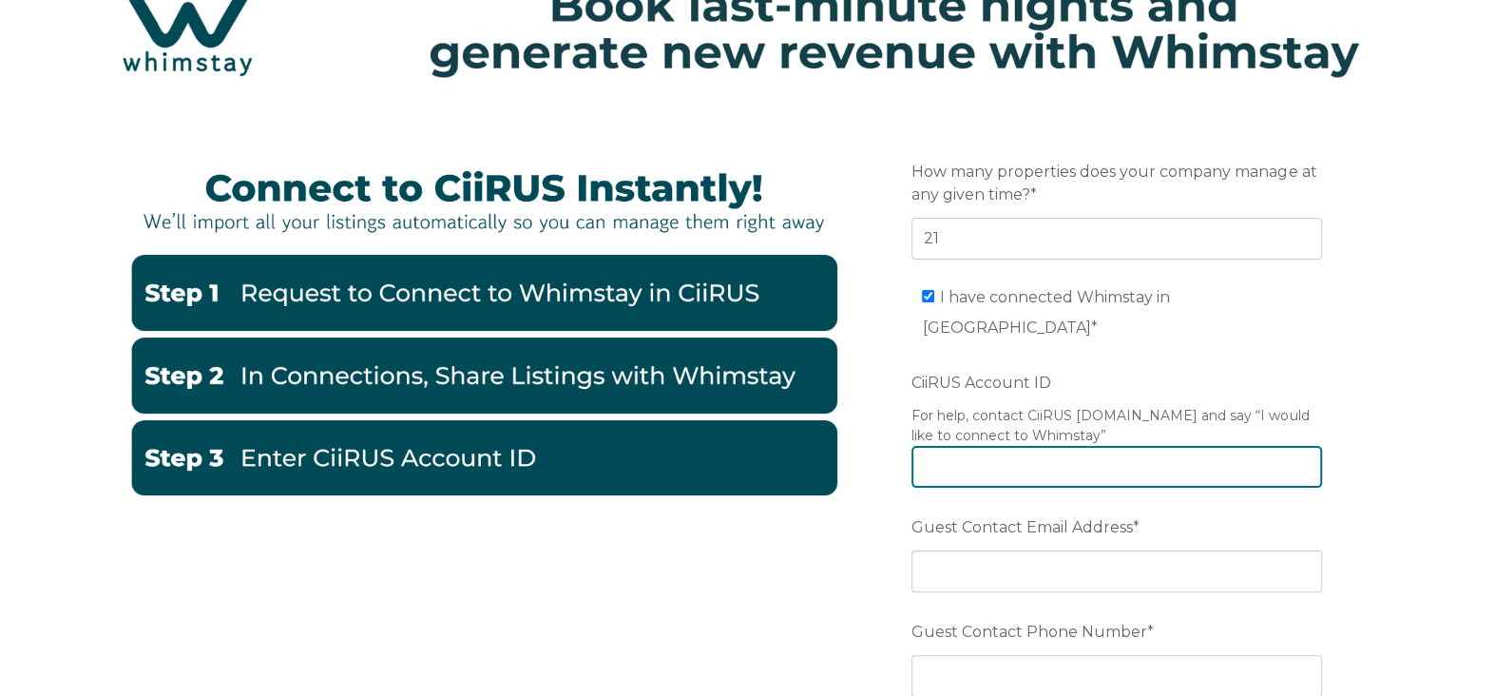
click at [961, 449] on input "CiiRUS Account ID" at bounding box center [1117, 467] width 411 height 42
type input "59776"
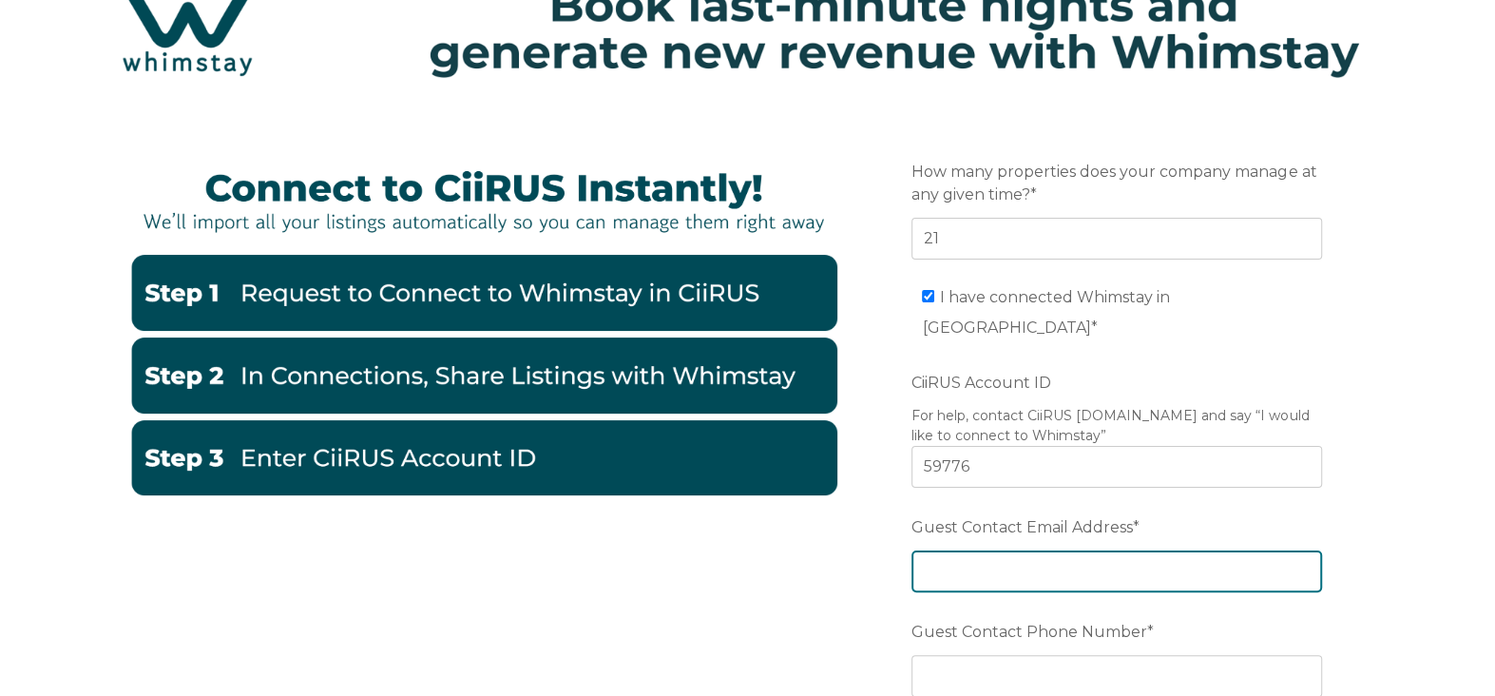
click at [1008, 550] on input "Guest Contact Email Address *" at bounding box center [1117, 571] width 411 height 42
type input "bookings@bigislandvp.com"
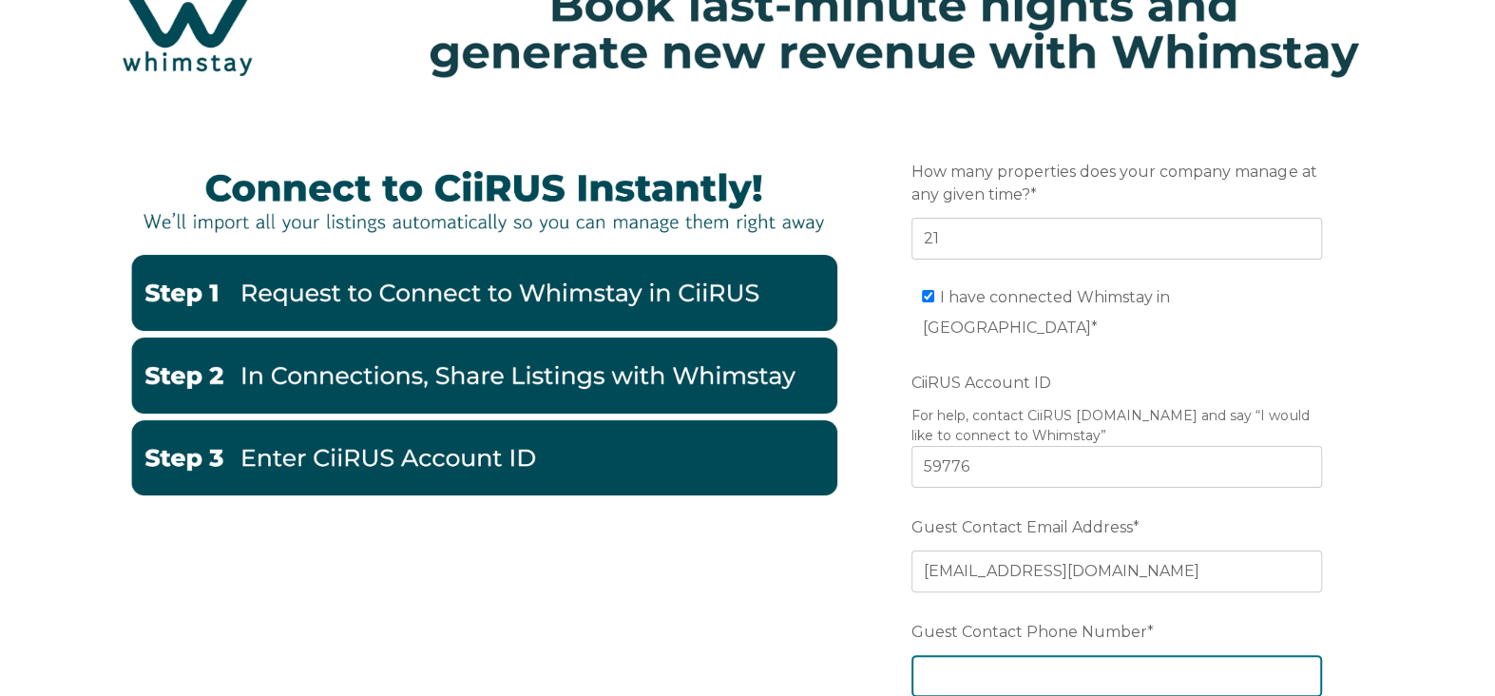
click at [1033, 655] on input "Guest Contact Phone Number *" at bounding box center [1117, 676] width 411 height 42
type input "8089305541"
click at [1375, 568] on div "Email Preferred language SDR How many properties does your company manage at an…" at bounding box center [747, 515] width 1495 height 806
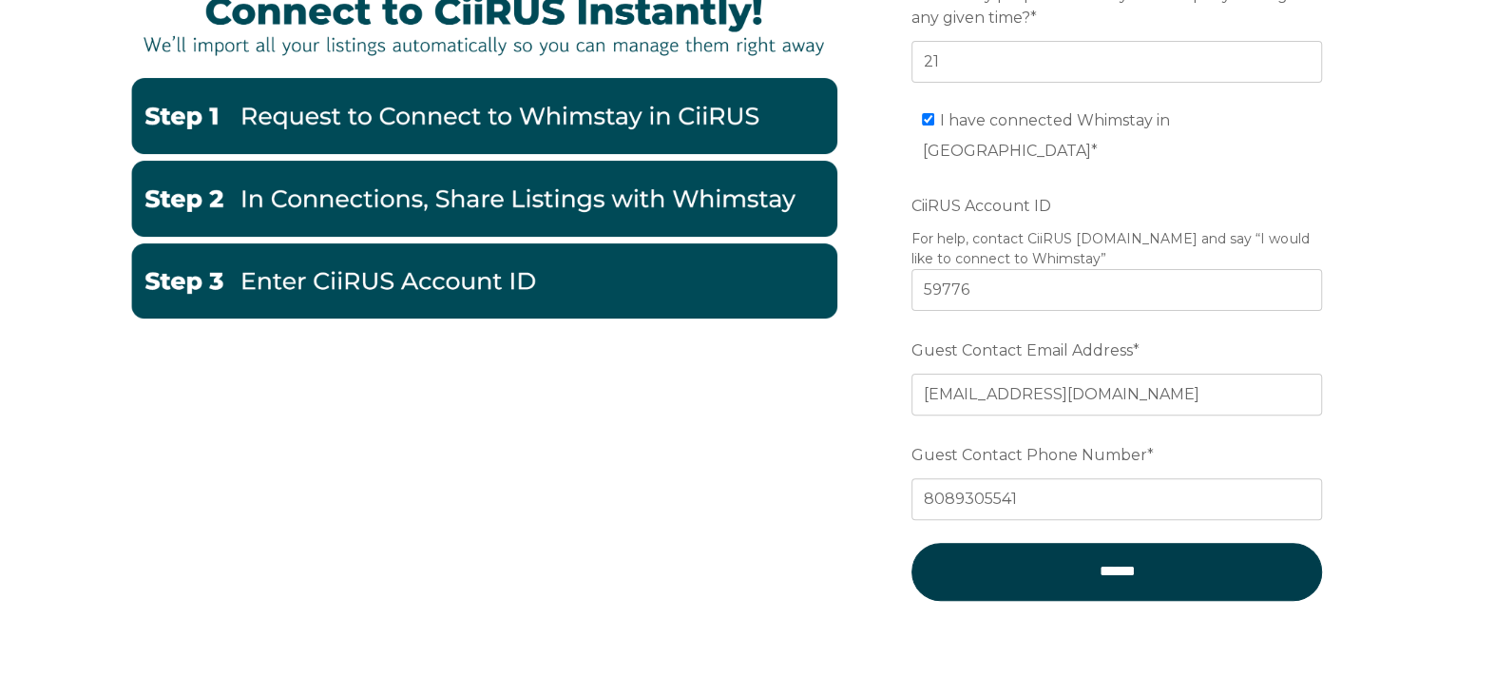
scroll to position [285, 0]
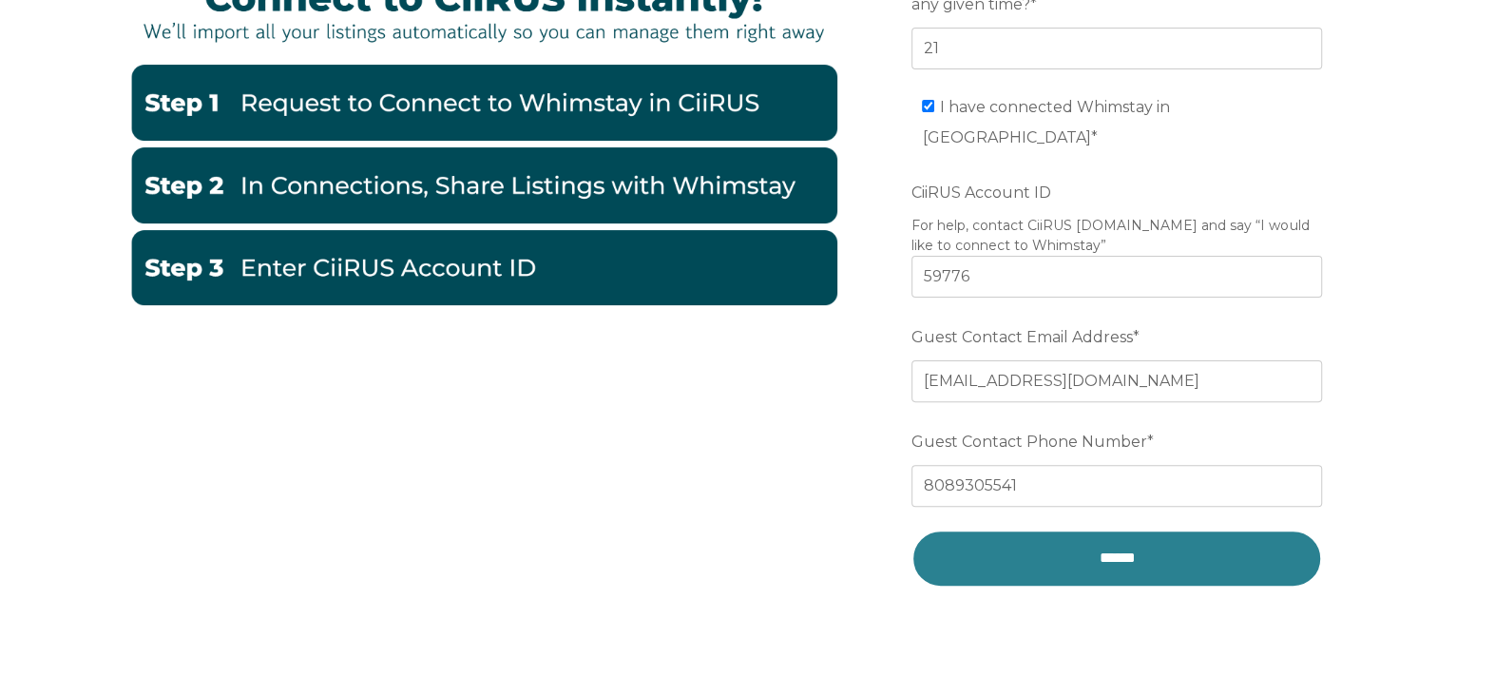
click at [1140, 530] on input "******" at bounding box center [1117, 558] width 411 height 57
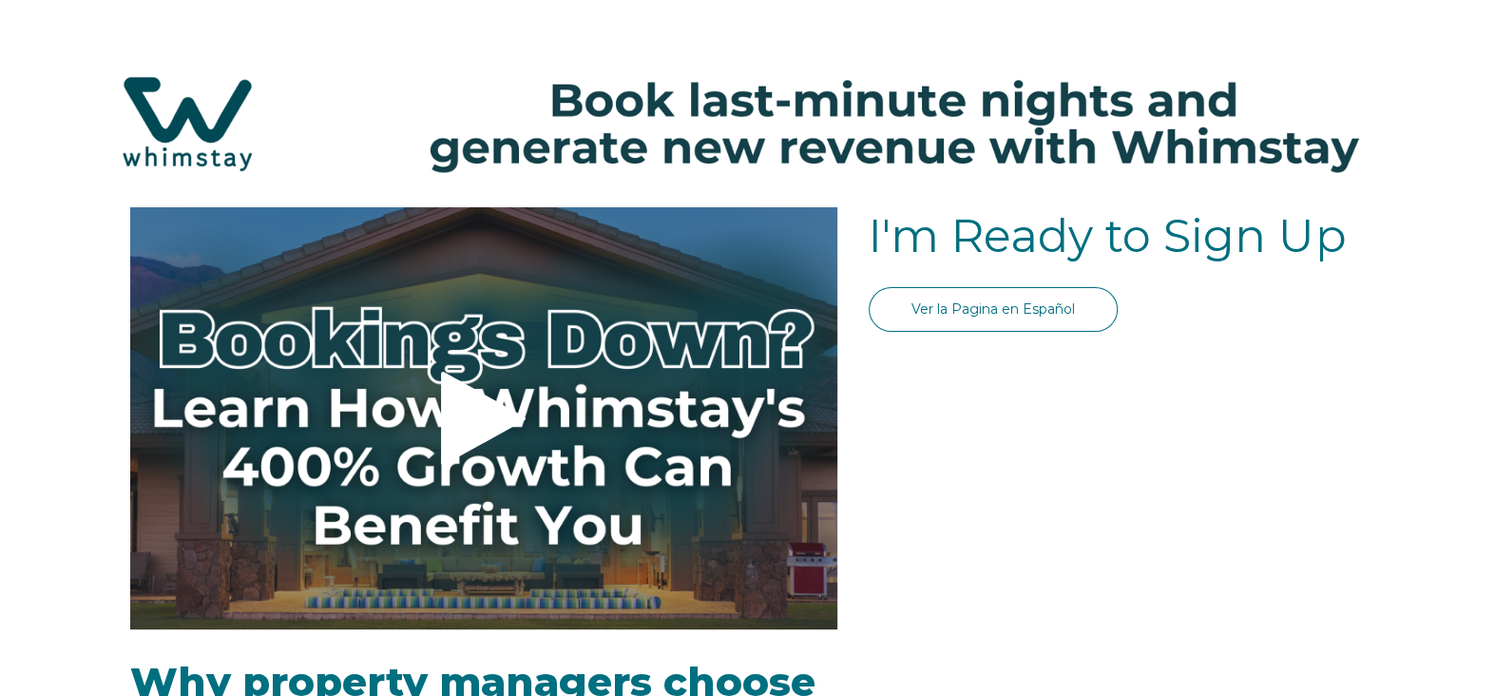
select select "US"
select select "Standard"
